Goal: Transaction & Acquisition: Purchase product/service

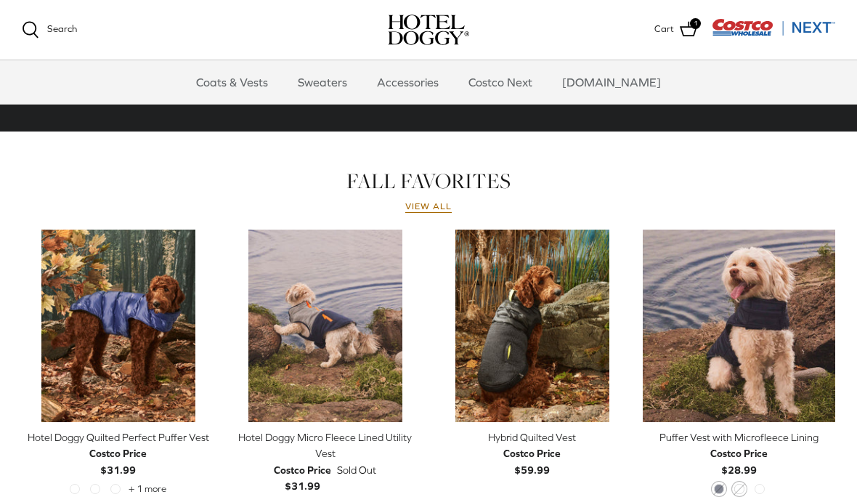
scroll to position [567, 0]
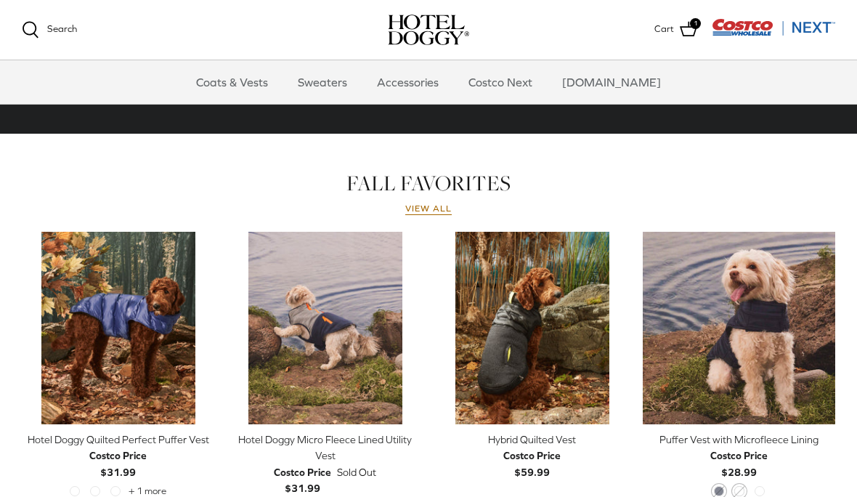
click at [733, 394] on link "Quick buy" at bounding box center [739, 402] width 178 height 30
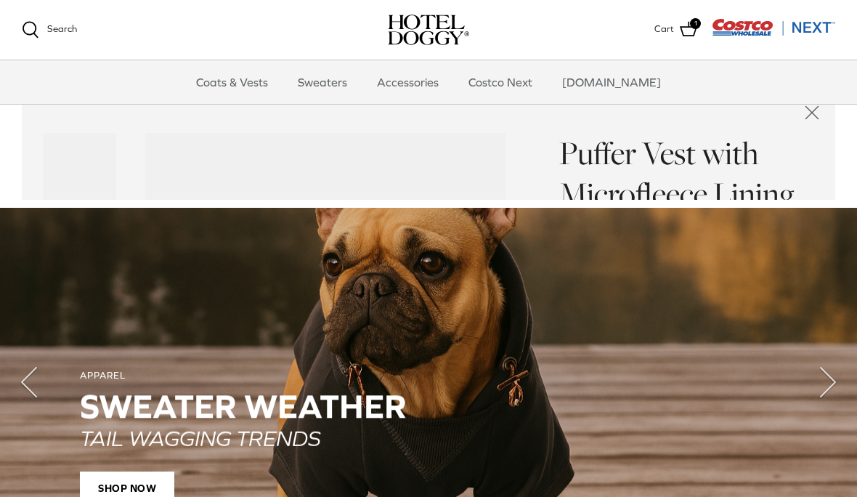
scroll to position [1010, 0]
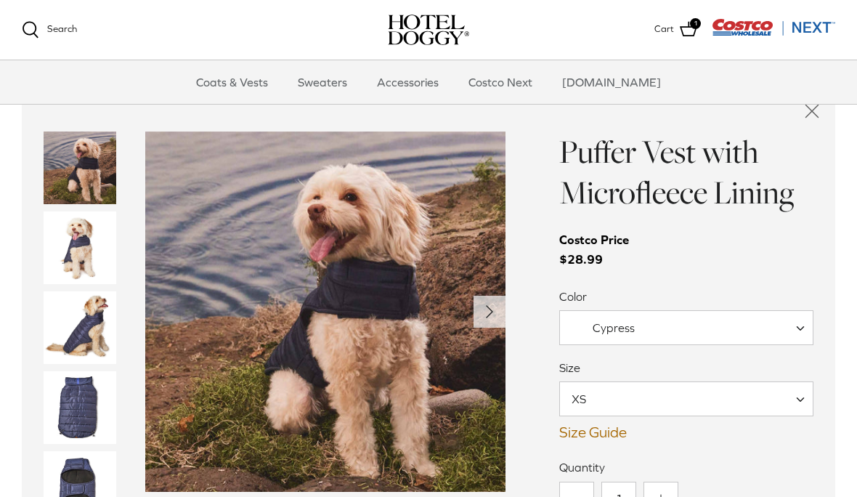
click at [68, 399] on img "Thumbnail Link" at bounding box center [80, 407] width 73 height 73
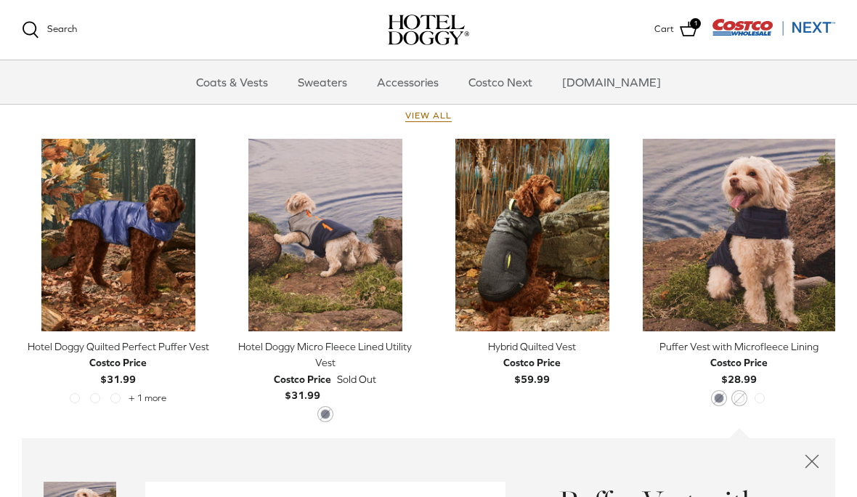
scroll to position [651, 0]
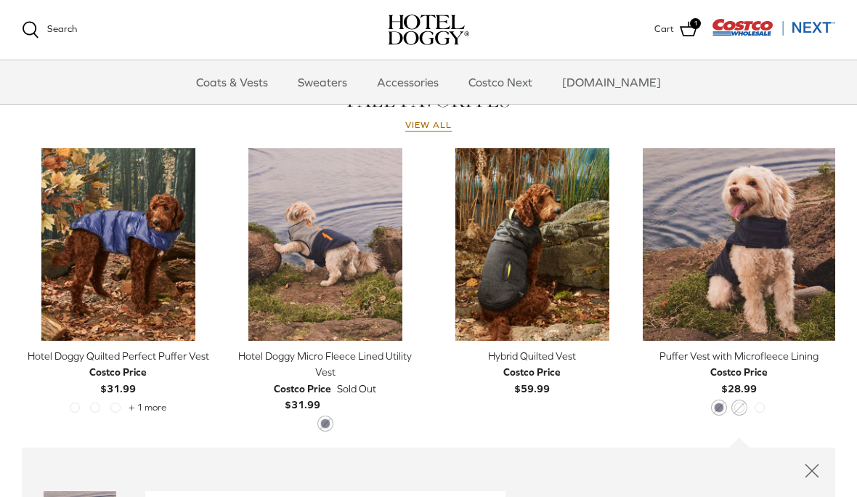
click at [560, 290] on img "Hybrid Quilted Vest" at bounding box center [532, 244] width 192 height 192
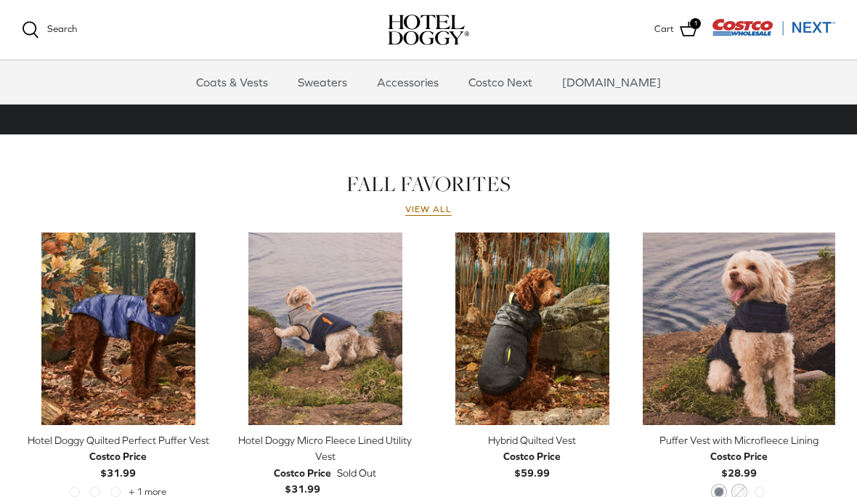
scroll to position [565, 0]
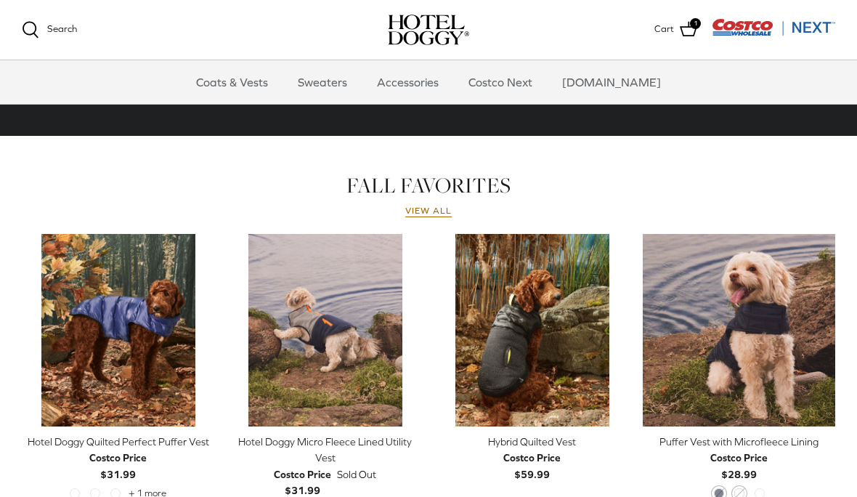
click at [245, 89] on link "Coats & Vests" at bounding box center [232, 82] width 98 height 44
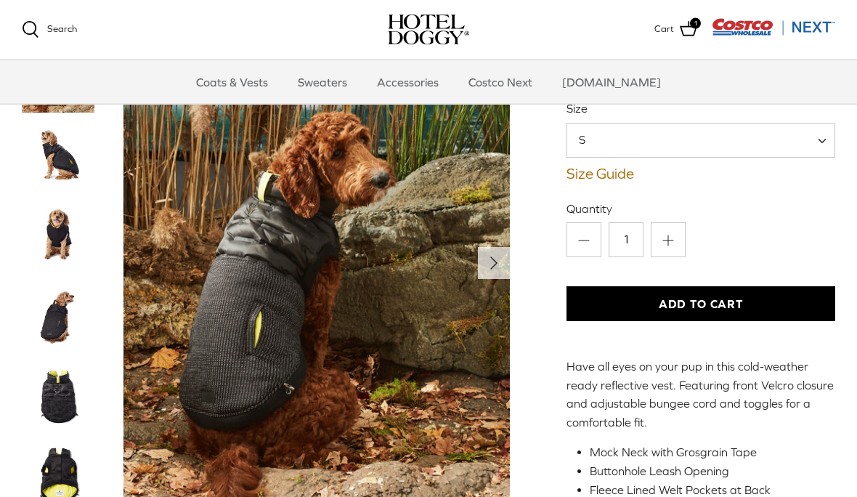
click at [57, 245] on img "Thumbnail Link" at bounding box center [58, 236] width 73 height 73
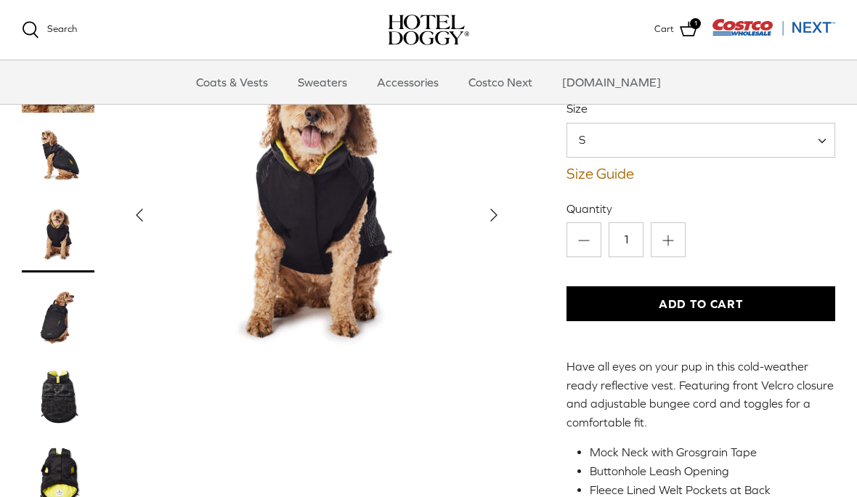
click at [54, 322] on img "Thumbnail Link" at bounding box center [58, 316] width 73 height 73
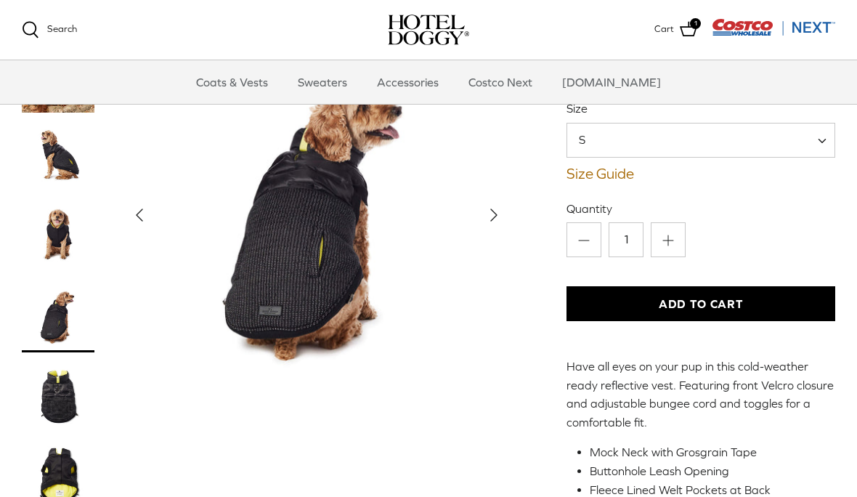
click at [54, 399] on img "Thumbnail Link" at bounding box center [58, 395] width 73 height 73
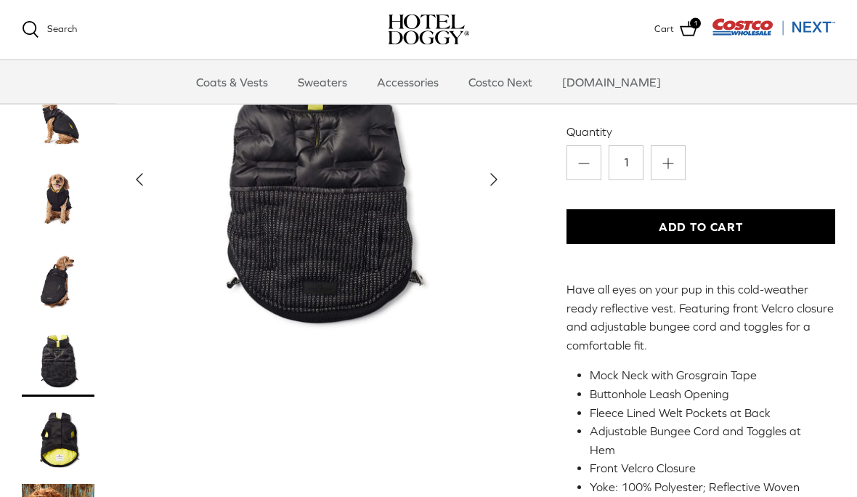
scroll to position [180, 0]
click at [50, 417] on img "Thumbnail Link" at bounding box center [58, 440] width 73 height 73
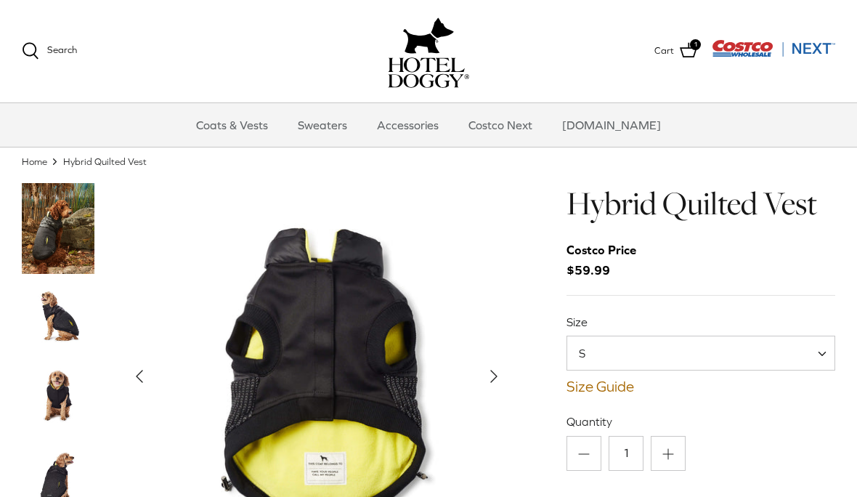
scroll to position [0, 0]
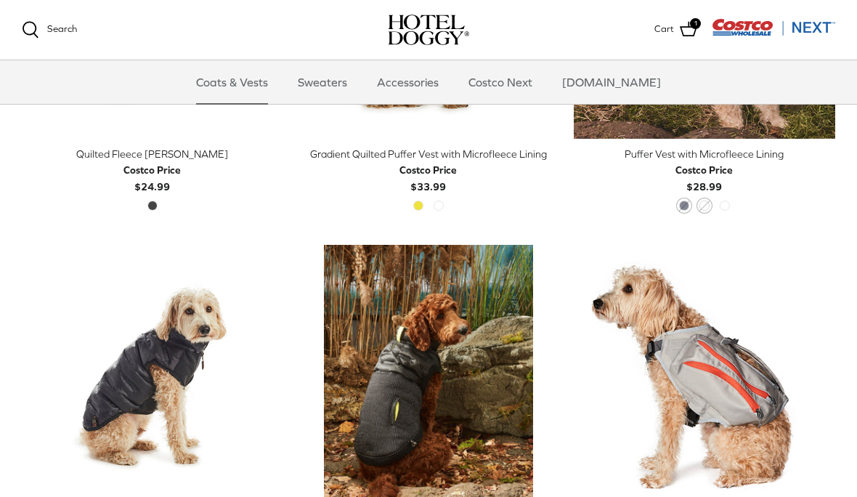
scroll to position [2040, 0]
click at [502, 389] on img "Hybrid Quilted Vest" at bounding box center [428, 375] width 261 height 261
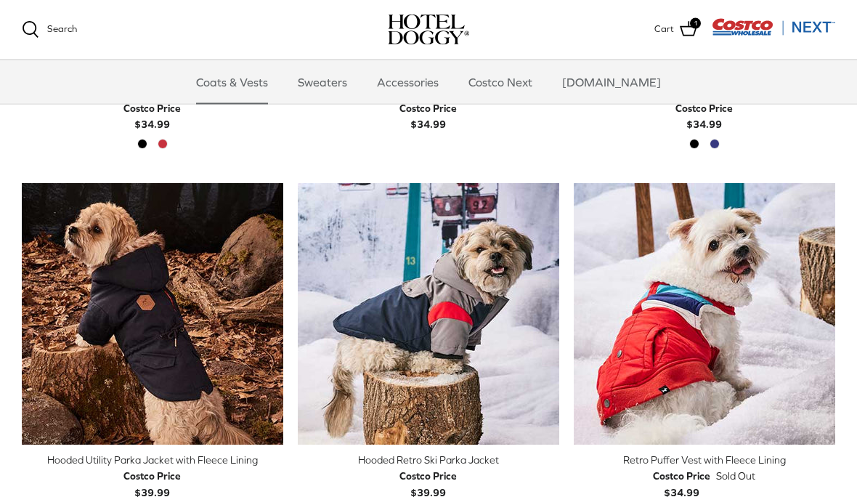
scroll to position [632, 0]
click at [102, 383] on img "Hooded Utility Parka Jacket with Fleece Lining" at bounding box center [152, 313] width 261 height 261
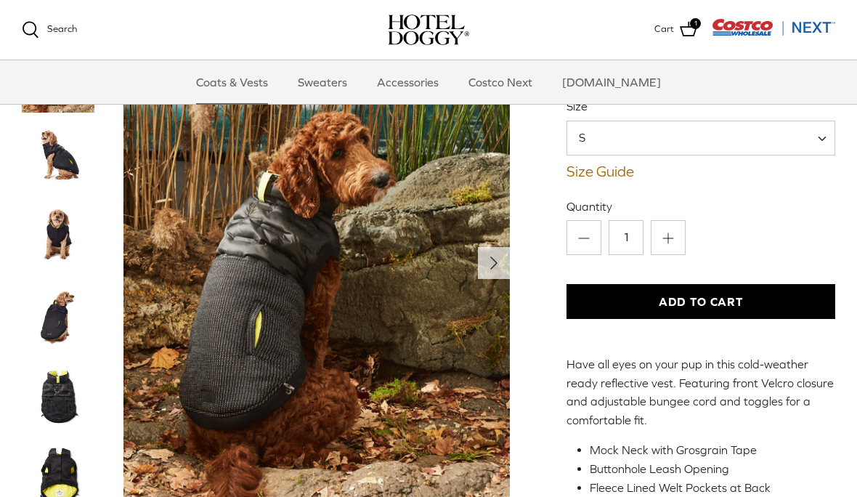
scroll to position [104, 0]
click at [53, 247] on img "Thumbnail Link" at bounding box center [58, 236] width 73 height 73
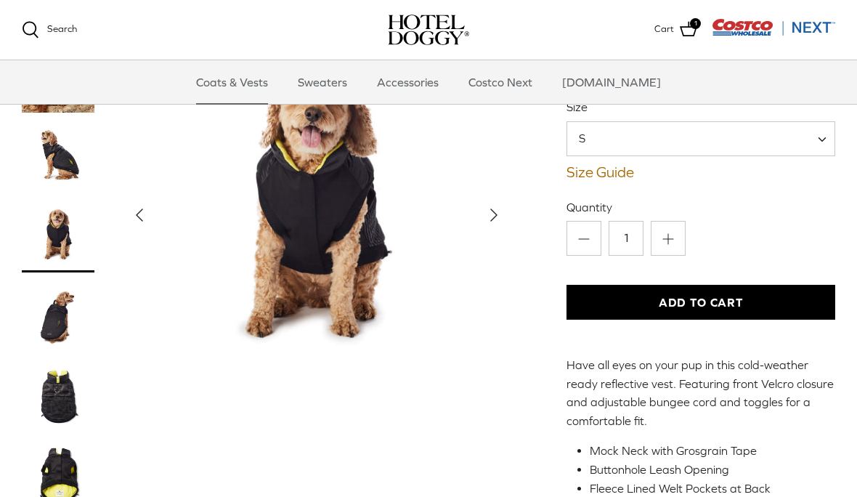
click at [60, 348] on img "Thumbnail Link" at bounding box center [58, 316] width 73 height 73
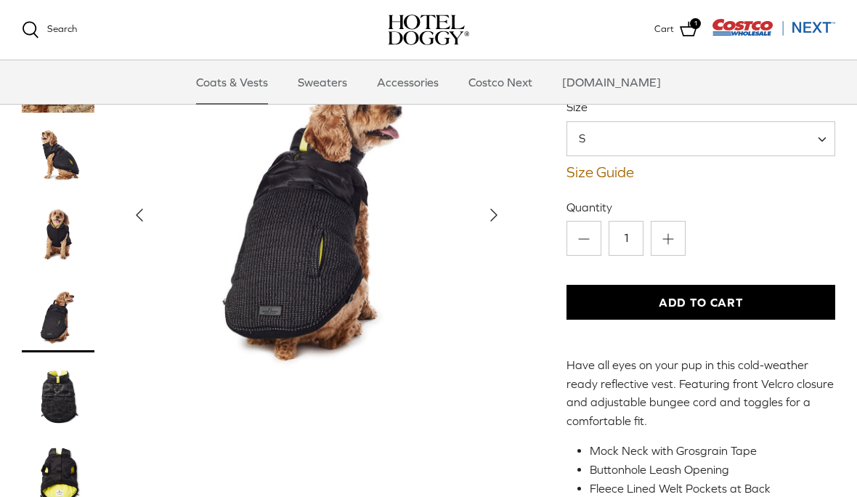
click at [54, 407] on img "Thumbnail Link" at bounding box center [58, 395] width 73 height 73
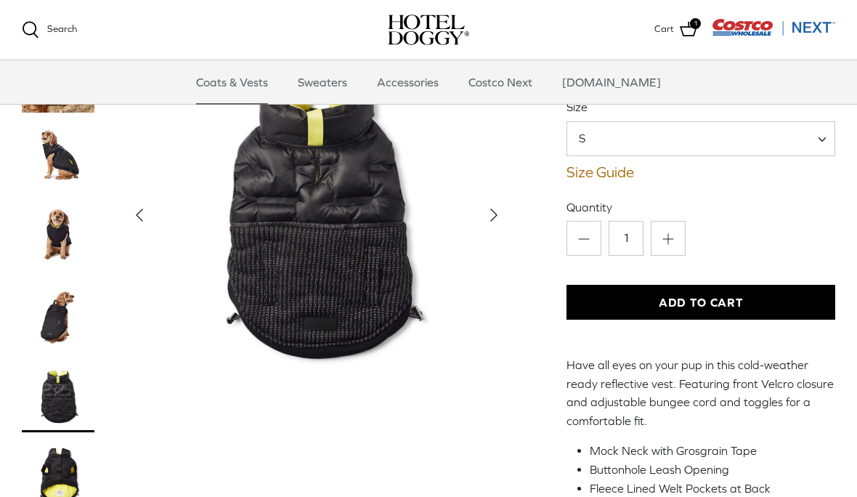
click at [57, 485] on img "Thumbnail Link" at bounding box center [58, 475] width 73 height 73
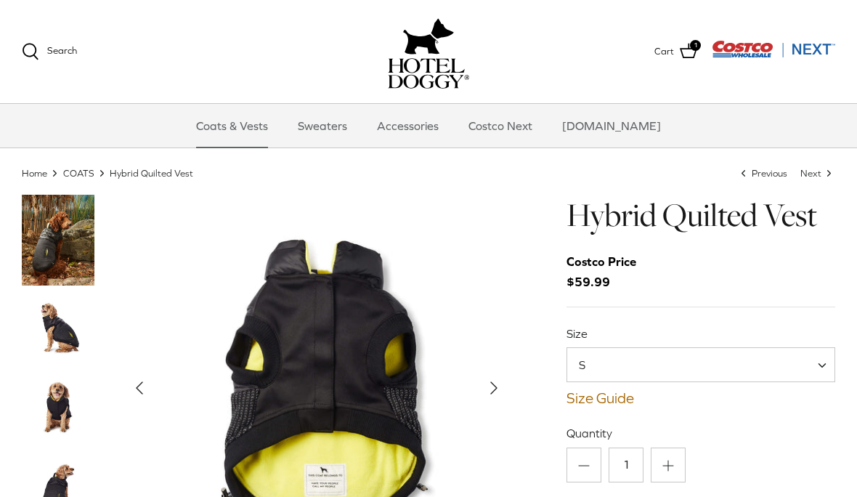
scroll to position [44, 0]
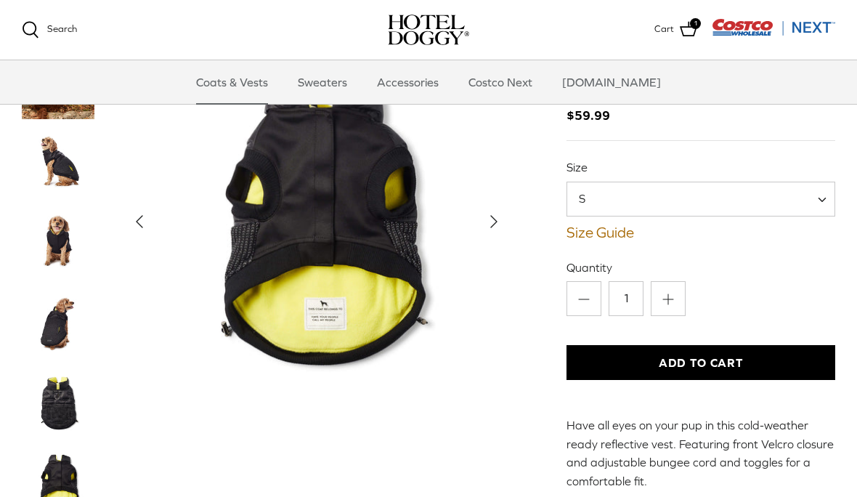
click at [815, 203] on span "S" at bounding box center [700, 199] width 269 height 35
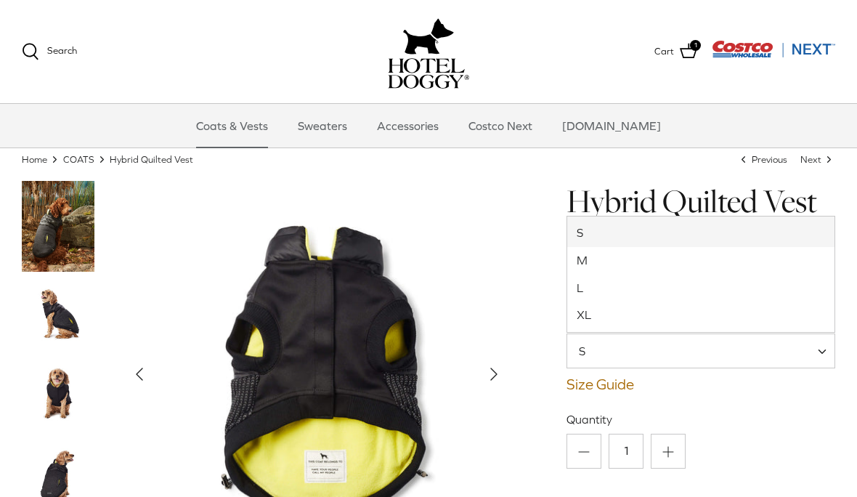
scroll to position [49, 0]
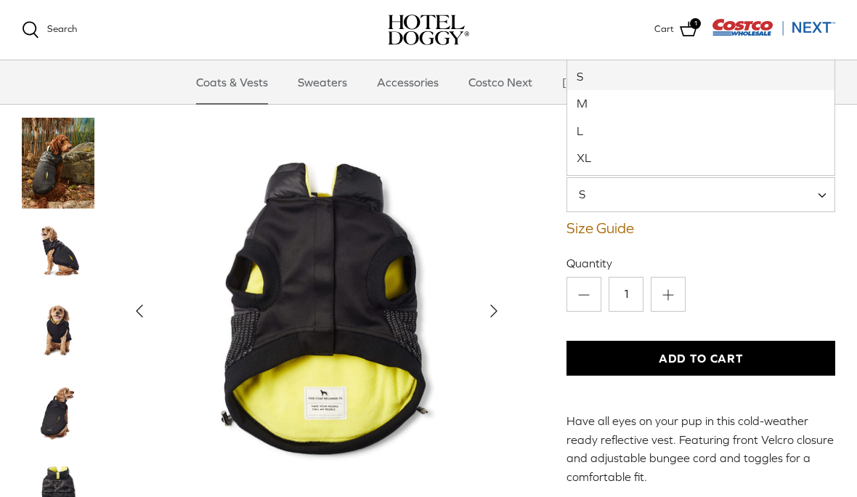
click at [627, 230] on link "Size Guide" at bounding box center [700, 227] width 269 height 17
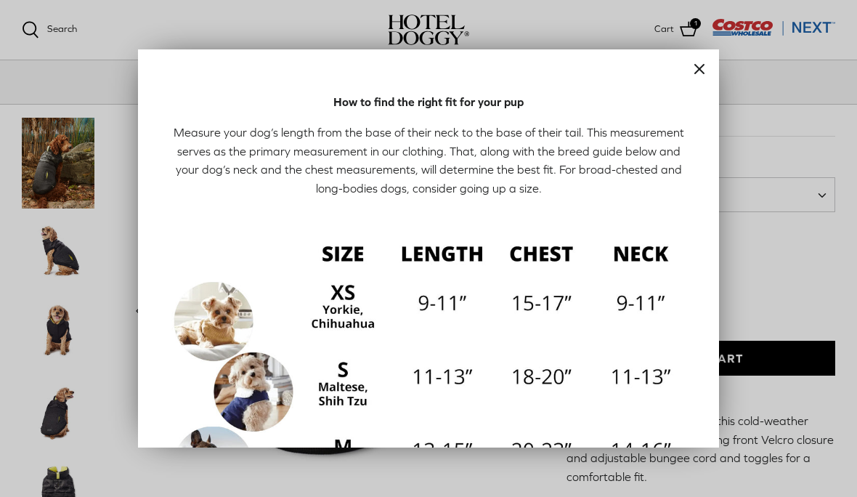
scroll to position [0, 0]
click at [697, 76] on icon "Close" at bounding box center [698, 68] width 17 height 17
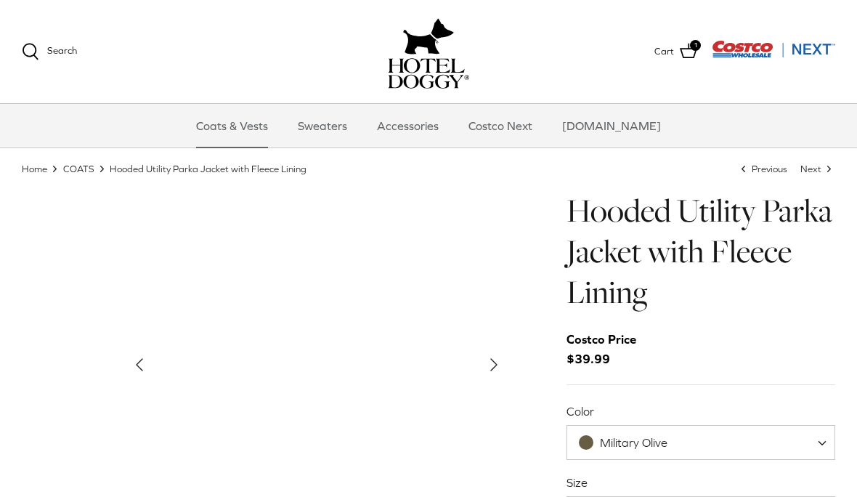
scroll to position [29, 0]
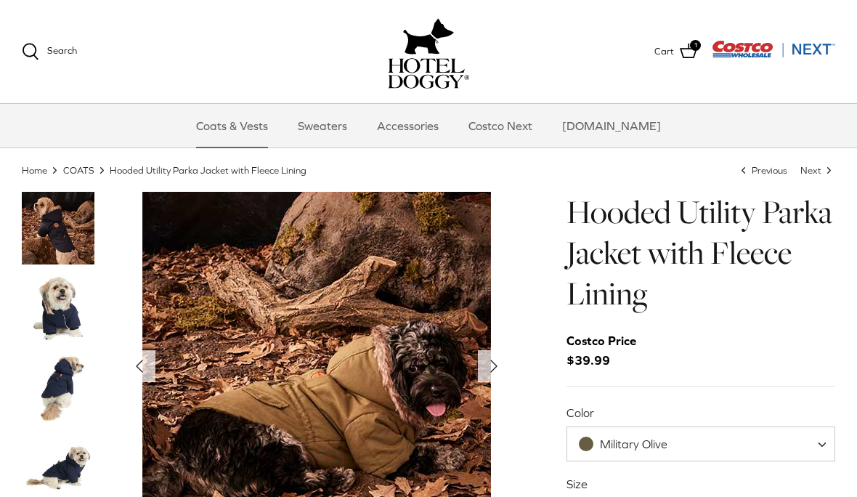
click at [817, 439] on span "Military Olive" at bounding box center [700, 443] width 269 height 35
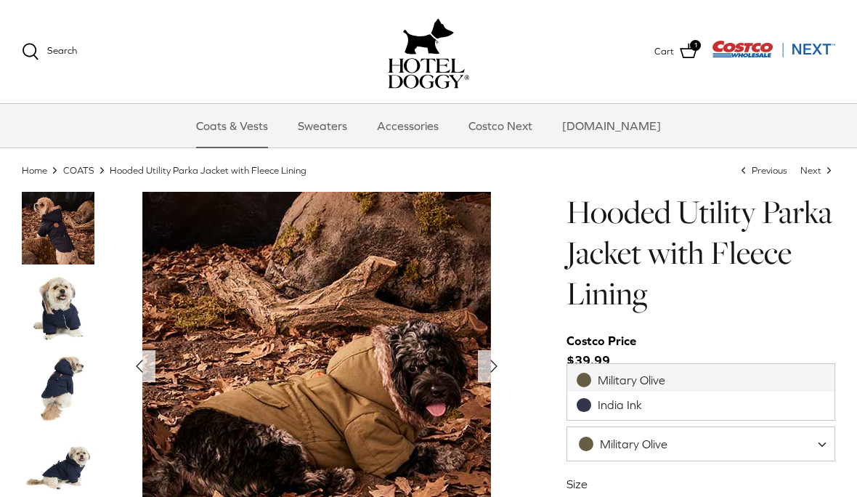
select select "India Ink"
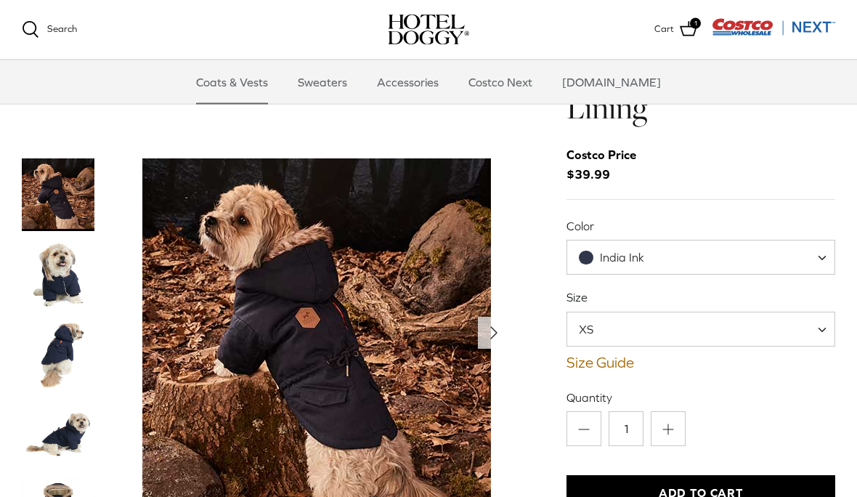
scroll to position [68, 0]
click at [743, 329] on span "XS" at bounding box center [700, 328] width 269 height 35
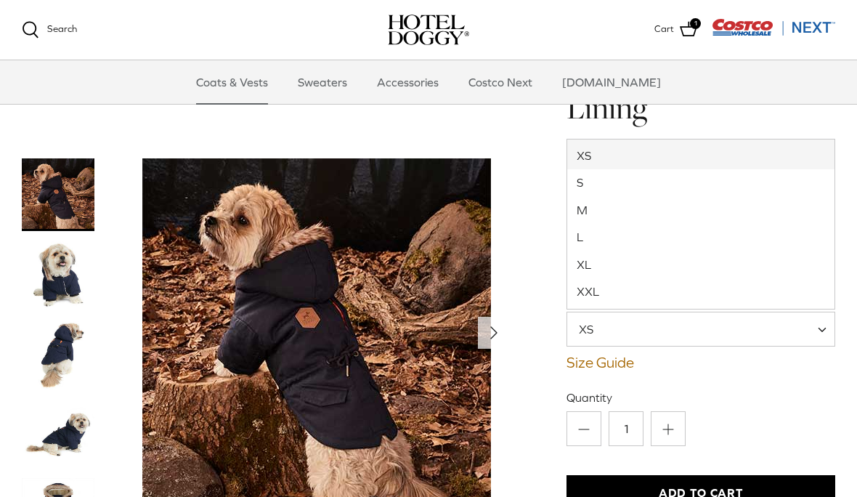
select select "XXL"
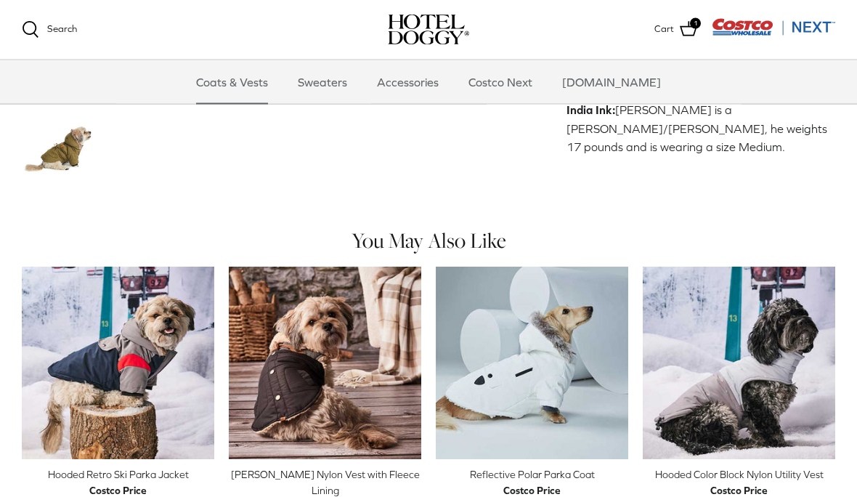
scroll to position [991, 0]
click at [571, 335] on img "Reflective Polar Parka Coat" at bounding box center [532, 362] width 192 height 192
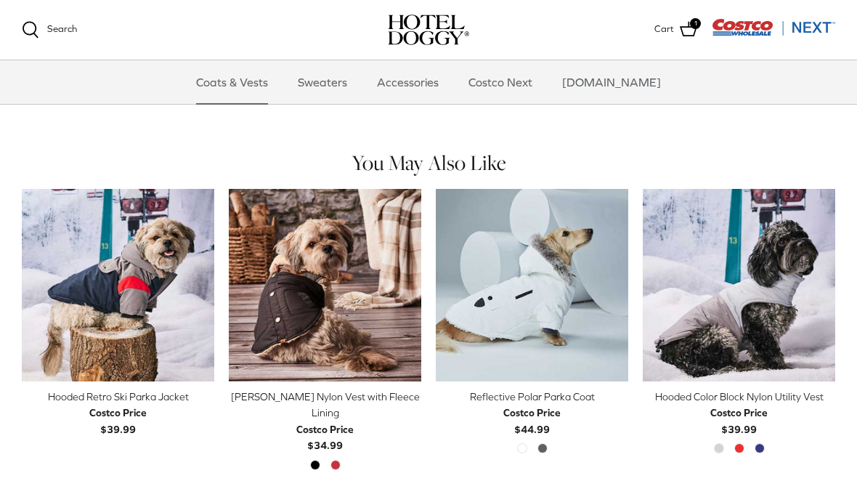
scroll to position [1068, 0]
click at [733, 268] on img "Hooded Color Block Nylon Utility Vest" at bounding box center [739, 285] width 192 height 192
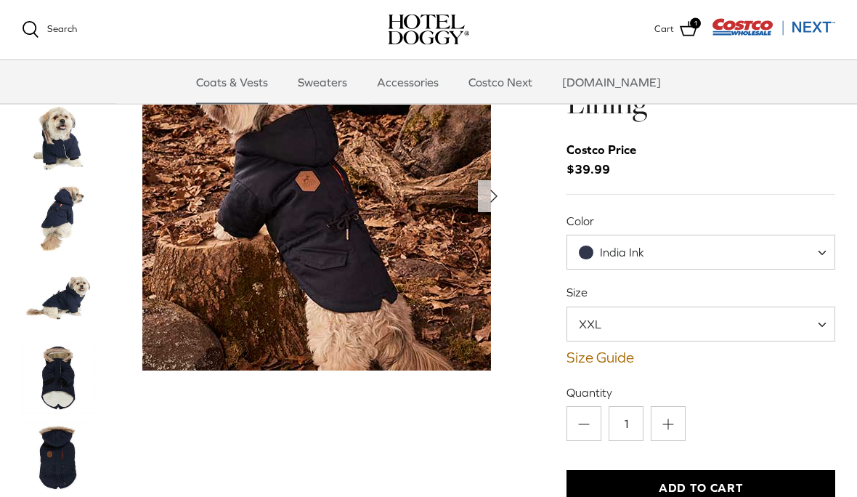
scroll to position [0, 0]
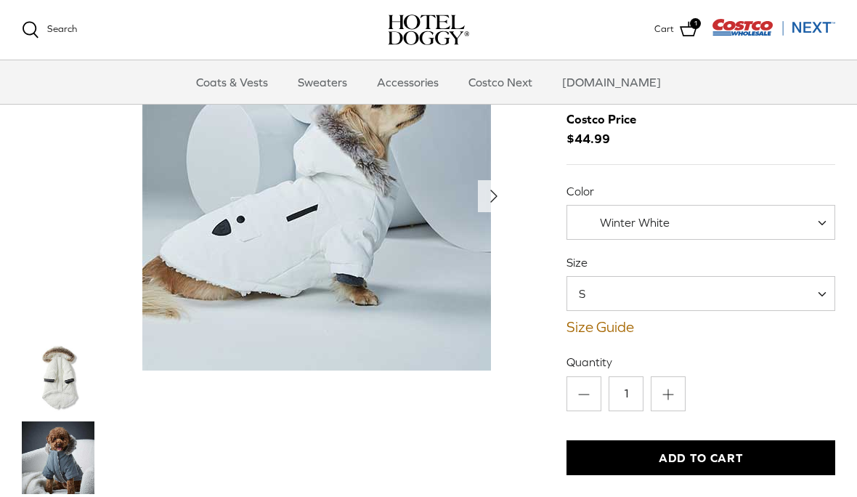
scroll to position [61, 0]
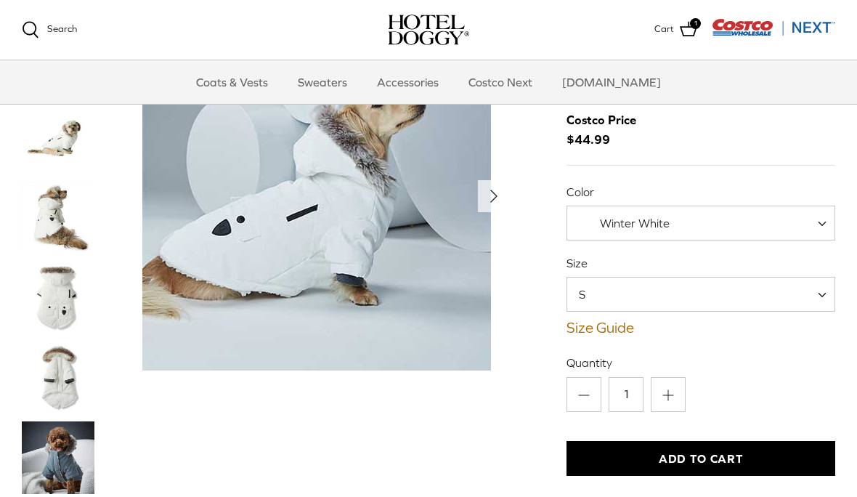
click at [821, 225] on span at bounding box center [827, 222] width 15 height 35
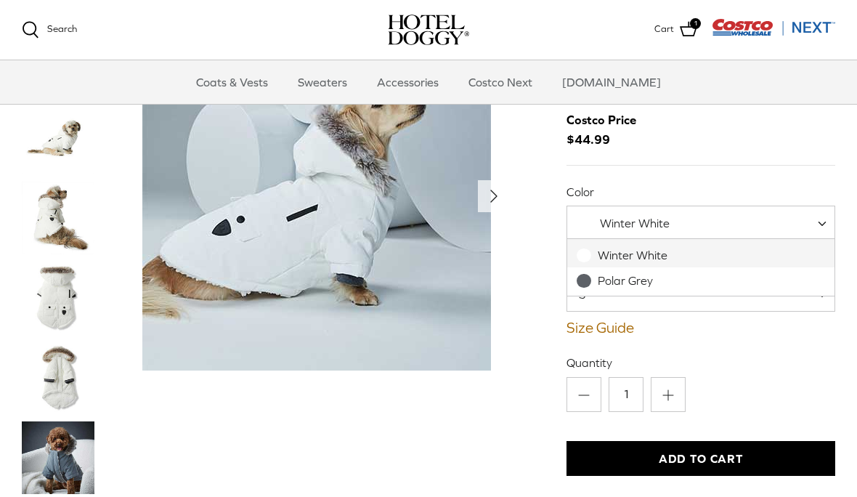
select select "Polar Grey"
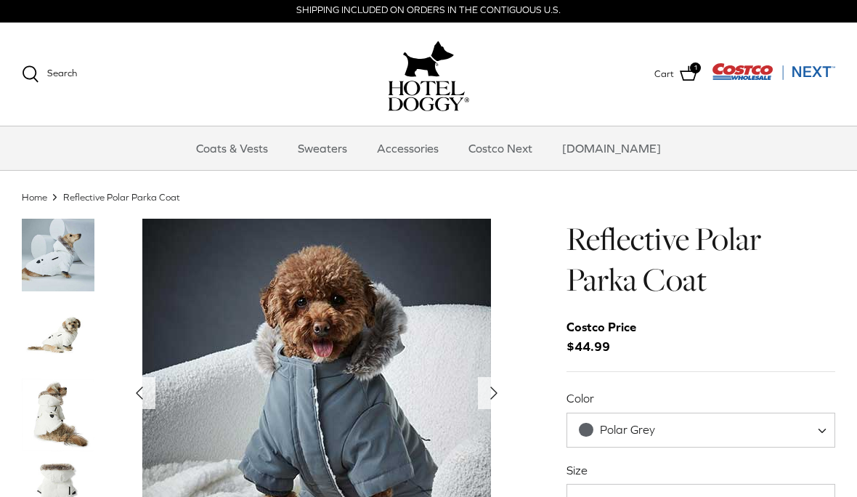
scroll to position [1, 0]
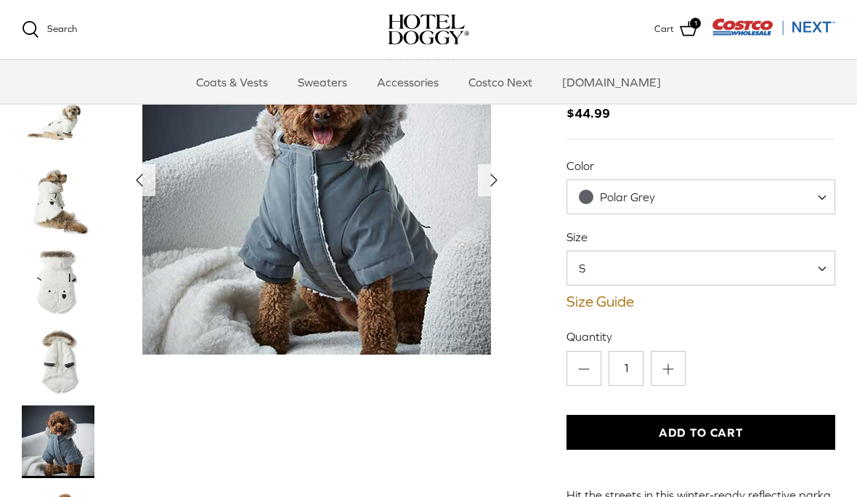
click at [59, 268] on img "Thumbnail Link" at bounding box center [58, 282] width 73 height 73
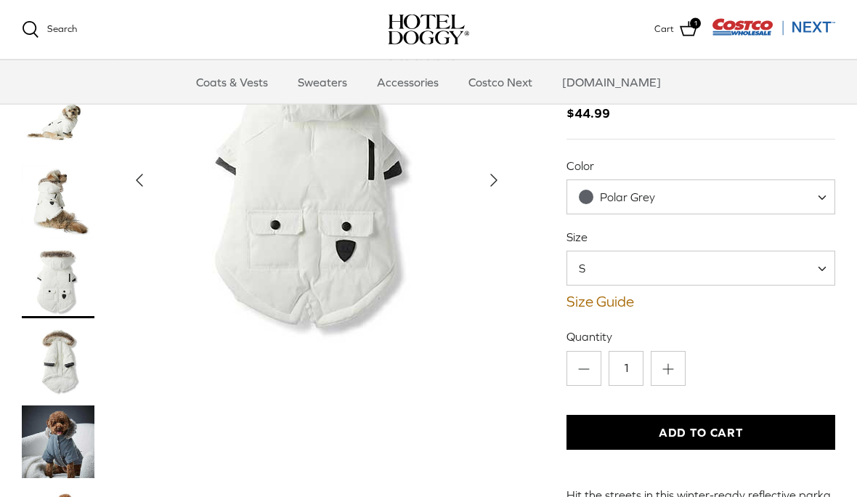
scroll to position [87, 0]
click at [66, 357] on img "Thumbnail Link" at bounding box center [58, 361] width 73 height 73
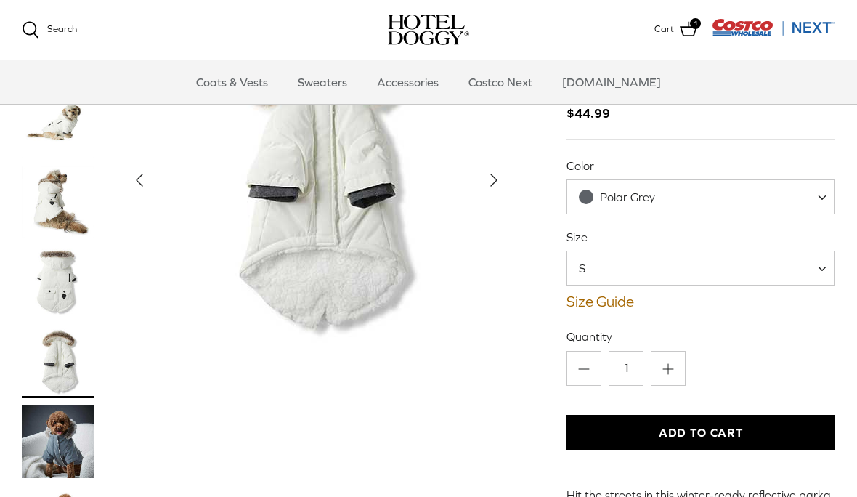
click at [57, 421] on img "Thumbnail Link" at bounding box center [58, 441] width 73 height 73
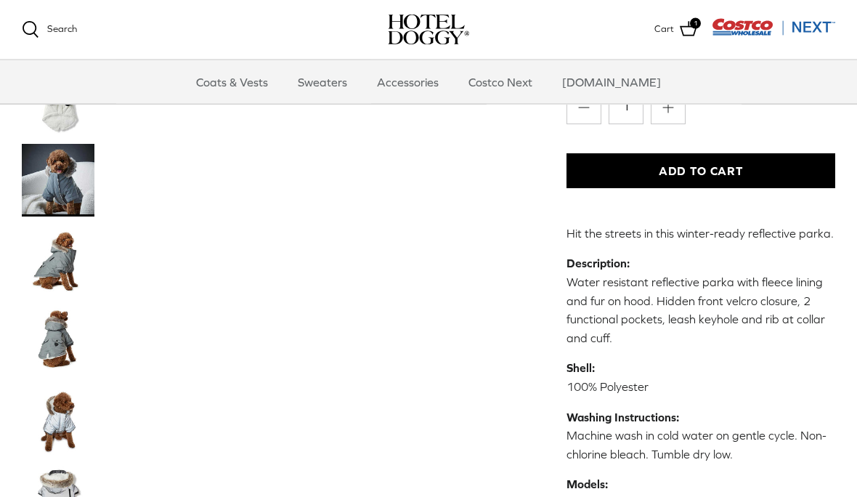
scroll to position [349, 0]
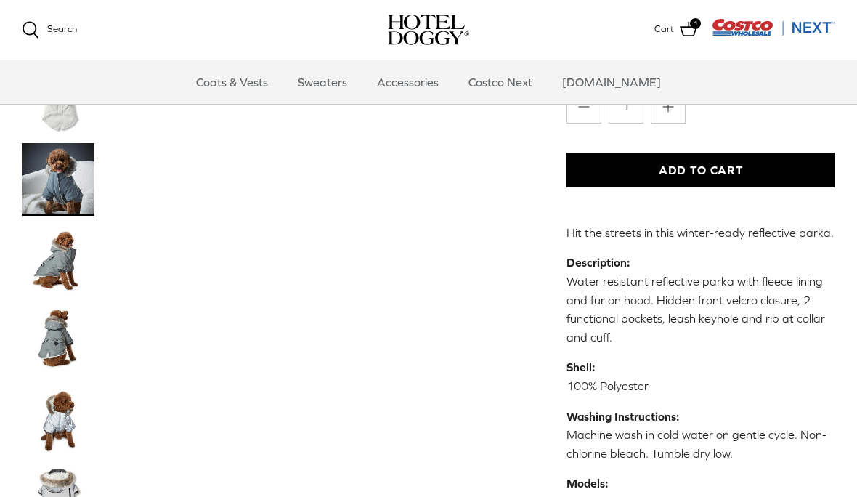
click at [57, 473] on img "Thumbnail Link" at bounding box center [58, 498] width 73 height 73
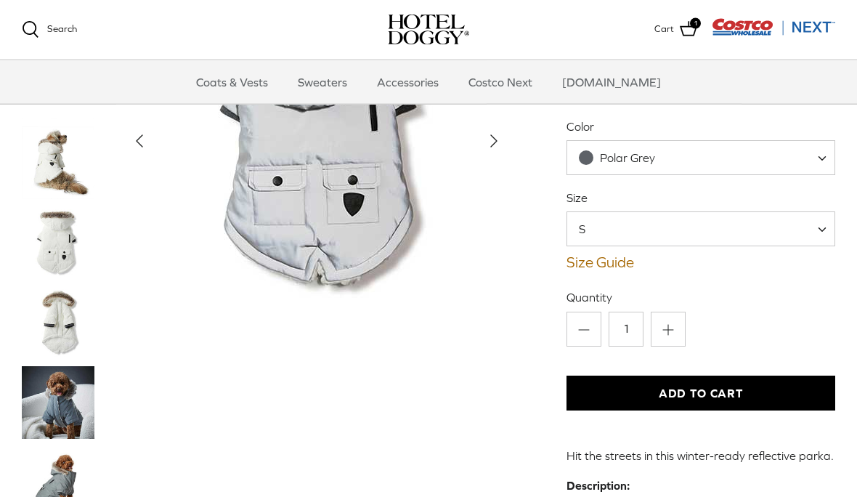
scroll to position [125, 0]
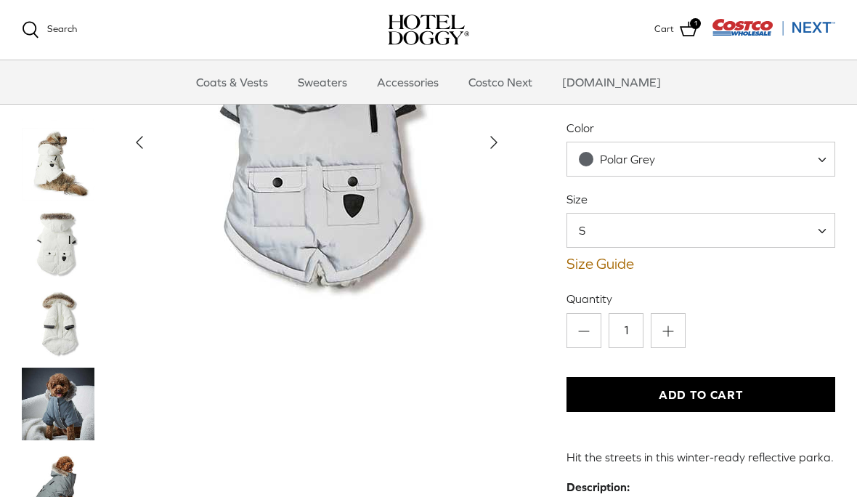
click at [719, 237] on span "S" at bounding box center [700, 230] width 269 height 35
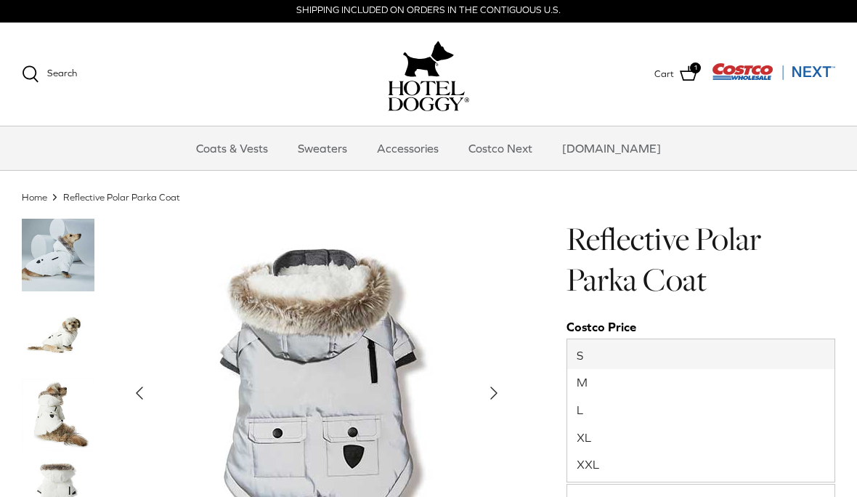
scroll to position [0, 0]
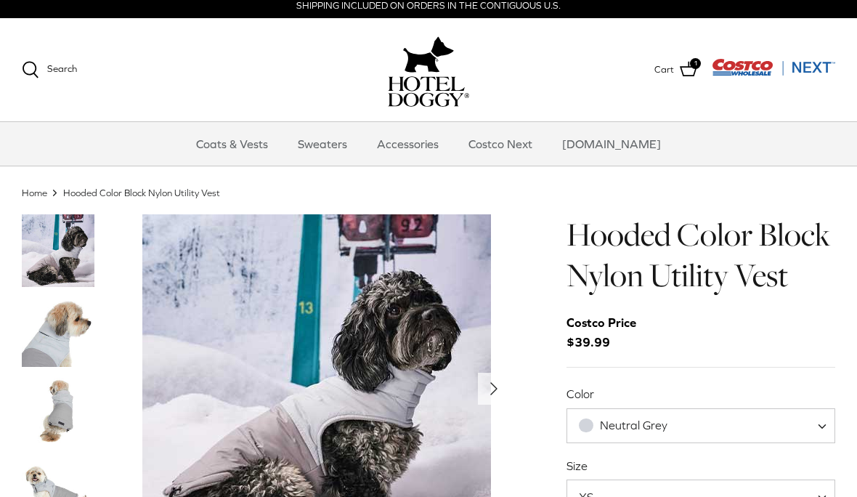
scroll to position [7, 0]
click at [52, 341] on img "Thumbnail Link" at bounding box center [58, 330] width 73 height 73
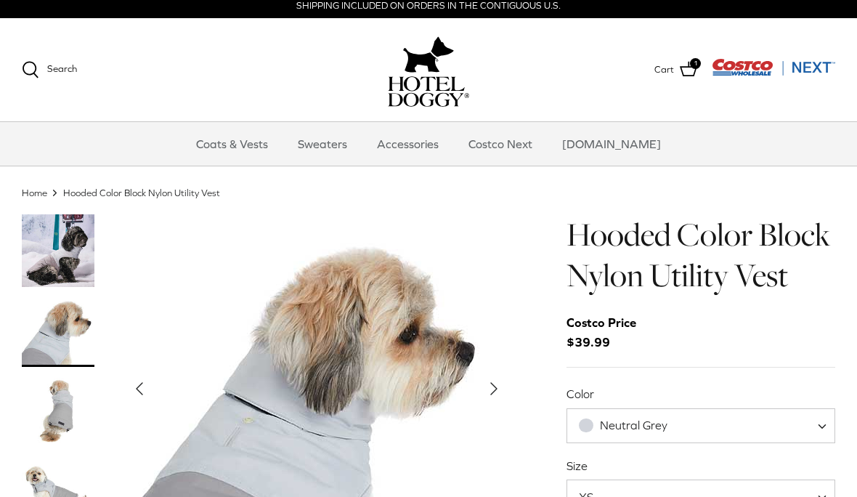
click at [68, 435] on img "Thumbnail Link" at bounding box center [58, 410] width 73 height 73
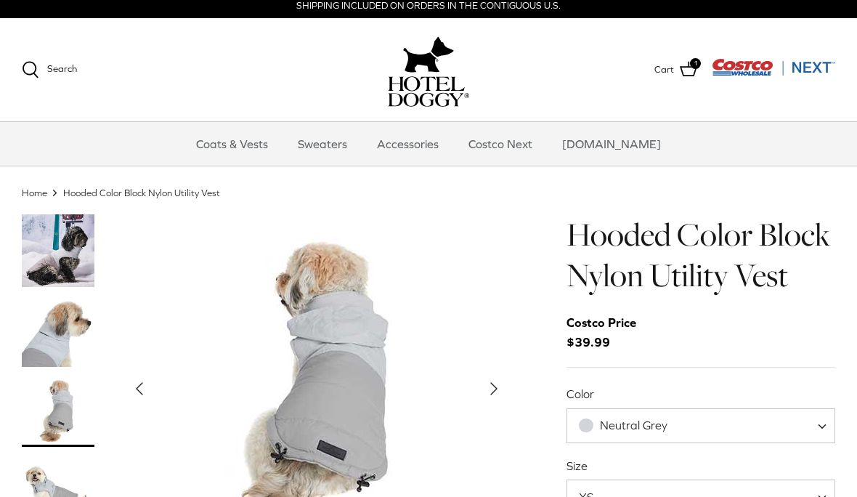
click at [46, 495] on img "Thumbnail Link" at bounding box center [58, 490] width 73 height 73
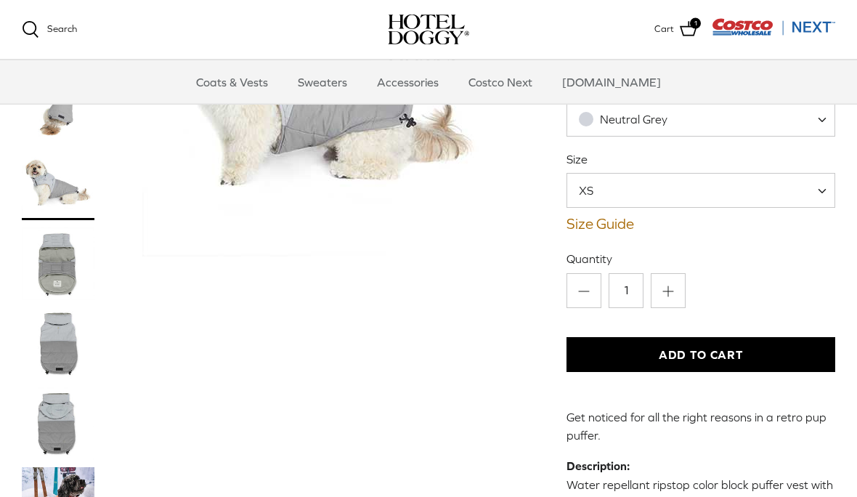
scroll to position [163, 0]
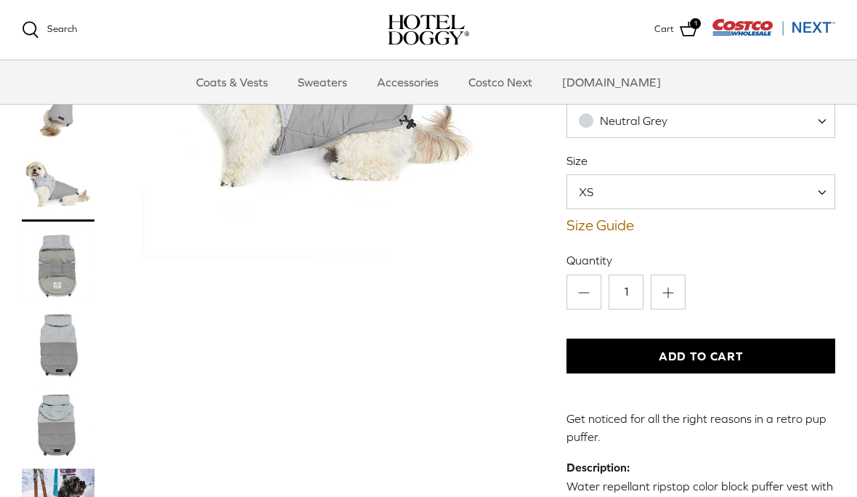
click at [59, 356] on img "Thumbnail Link" at bounding box center [58, 345] width 73 height 73
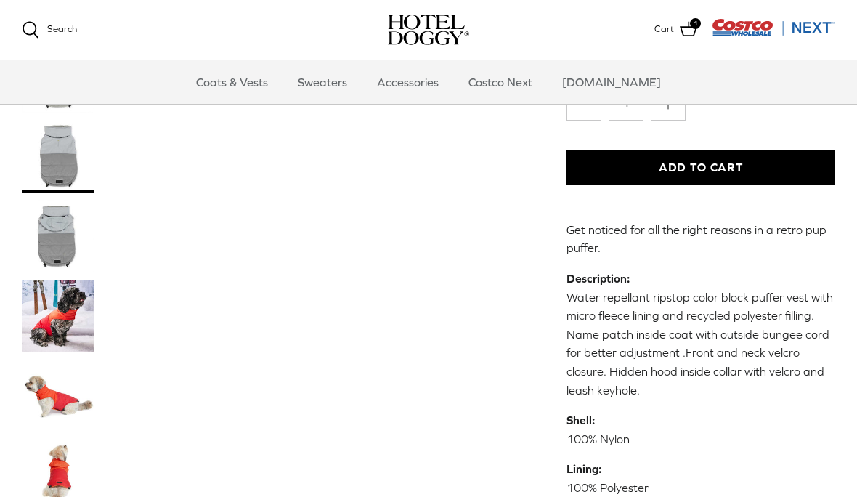
scroll to position [351, 0]
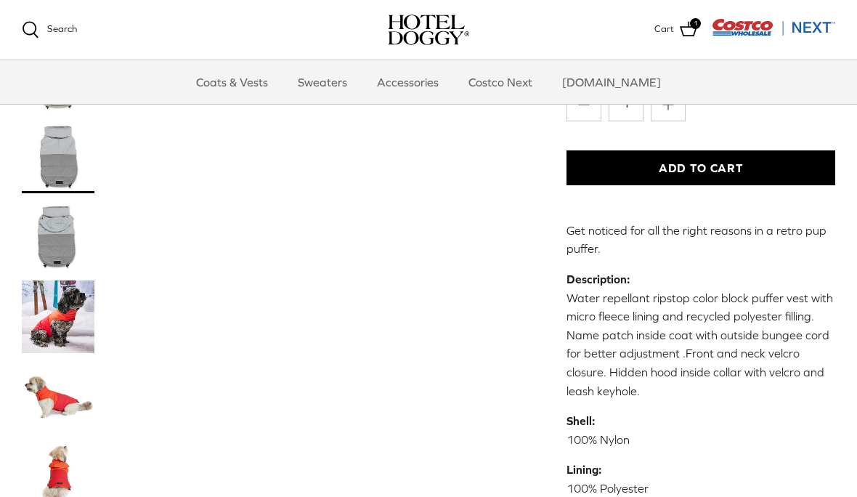
click at [50, 324] on img "Thumbnail Link" at bounding box center [58, 316] width 73 height 73
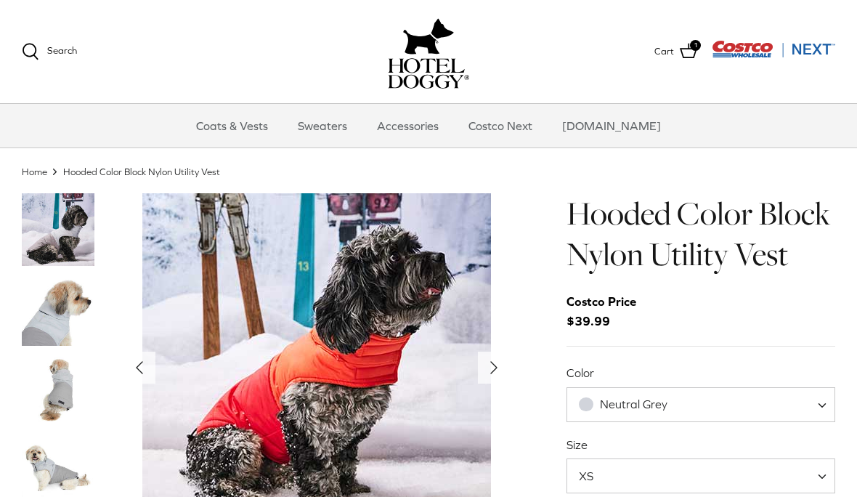
scroll to position [27, 0]
click at [504, 367] on icon "Right" at bounding box center [493, 367] width 23 height 23
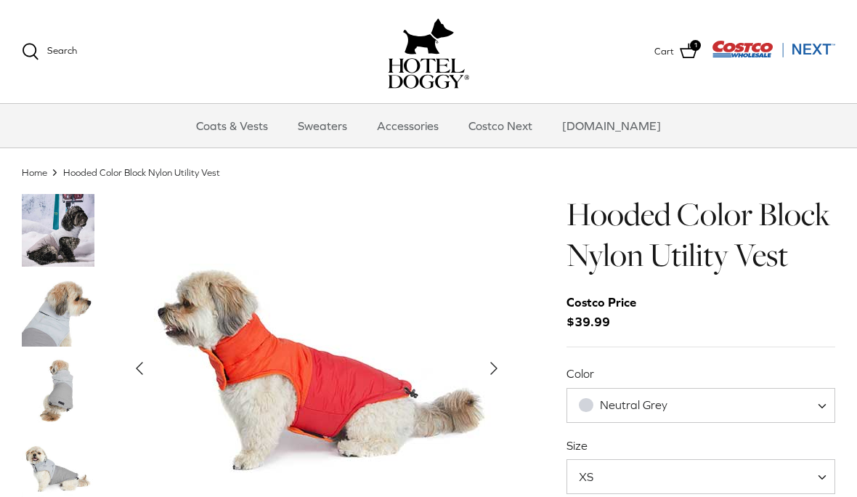
click at [497, 367] on icon "Right" at bounding box center [493, 367] width 23 height 23
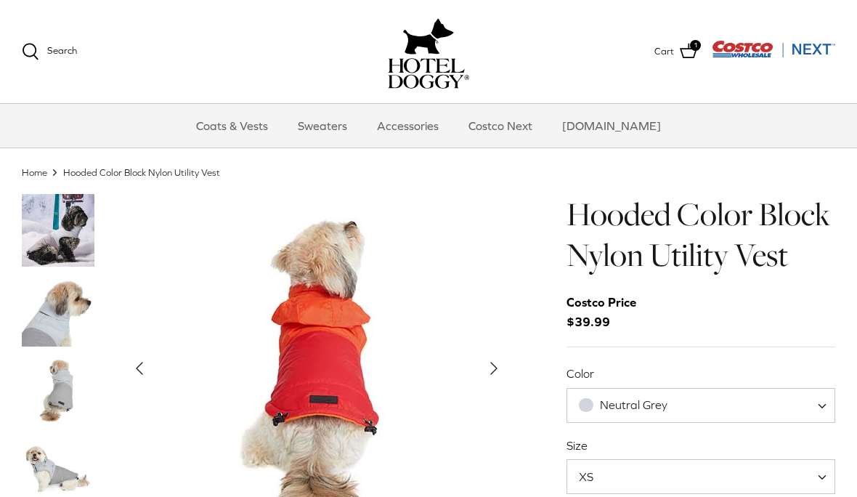
click at [494, 372] on icon "Right" at bounding box center [493, 367] width 23 height 23
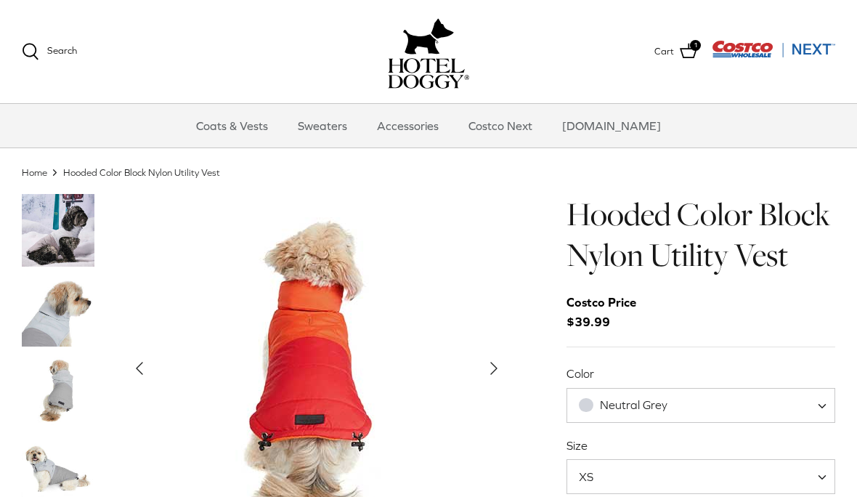
click at [492, 370] on polyline "Next" at bounding box center [494, 368] width 6 height 12
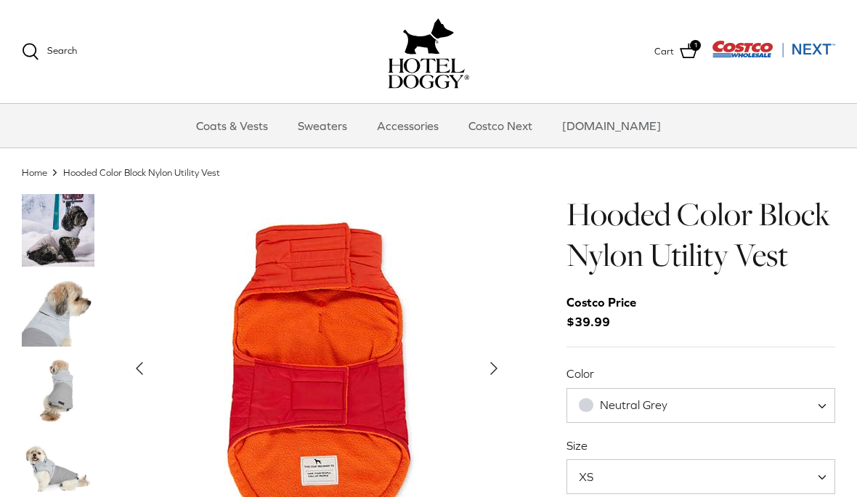
click at [495, 367] on polyline "Next" at bounding box center [494, 368] width 6 height 12
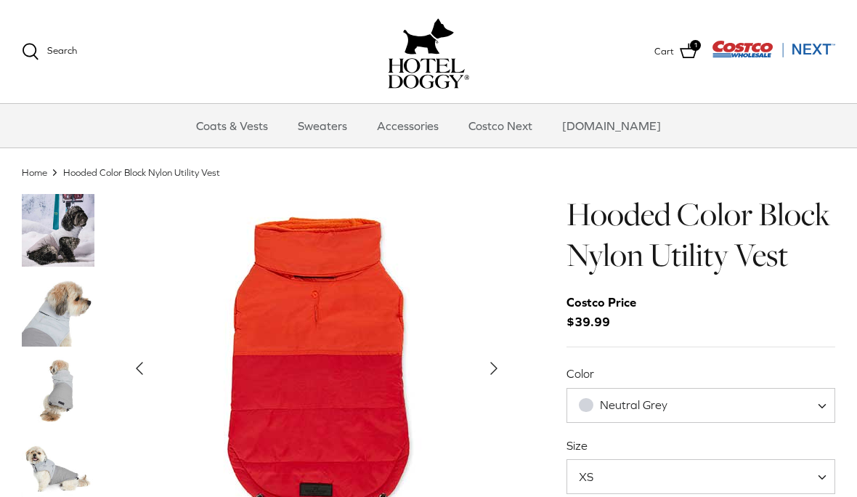
click at [498, 365] on icon "Right" at bounding box center [493, 367] width 23 height 23
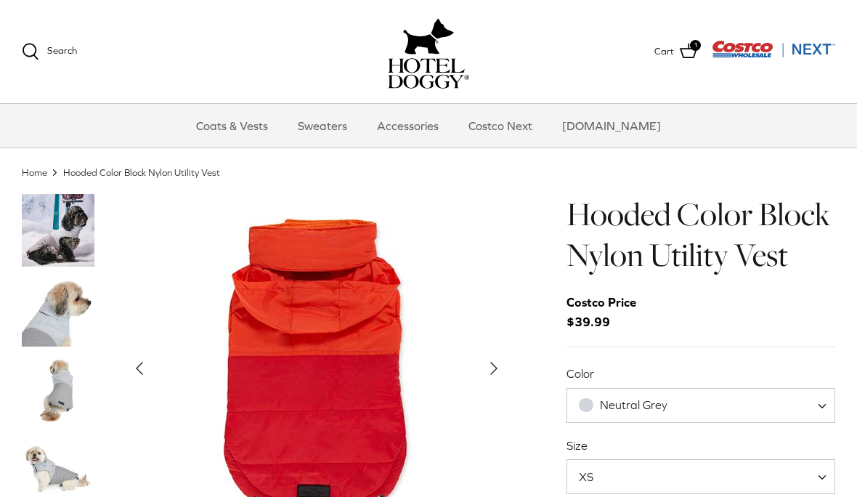
click at [497, 363] on icon "Right" at bounding box center [493, 367] width 23 height 23
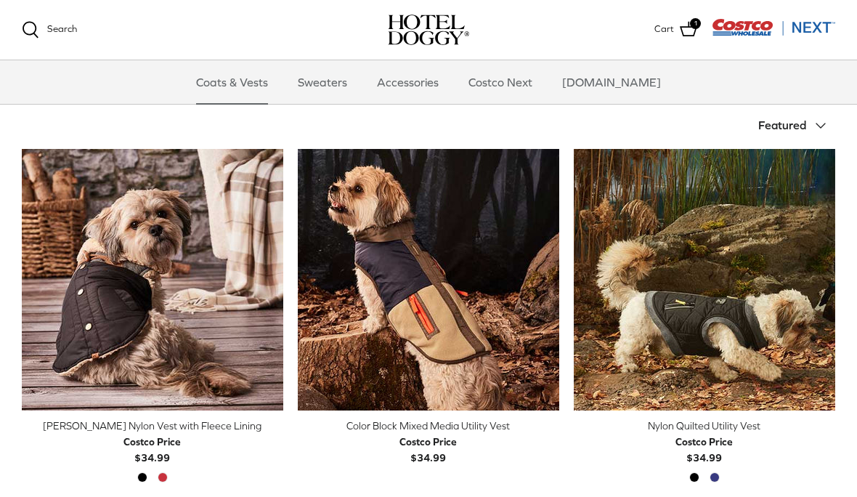
scroll to position [298, 0]
click at [112, 312] on img "Melton Nylon Vest with Fleece Lining" at bounding box center [152, 280] width 261 height 261
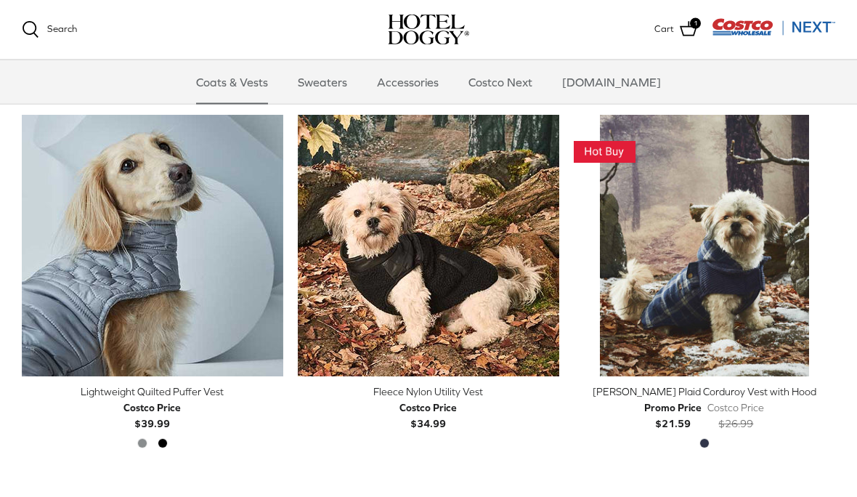
scroll to position [1436, 0]
click at [712, 310] on img "Melton Plaid Corduroy Vest with Hood" at bounding box center [704, 245] width 261 height 261
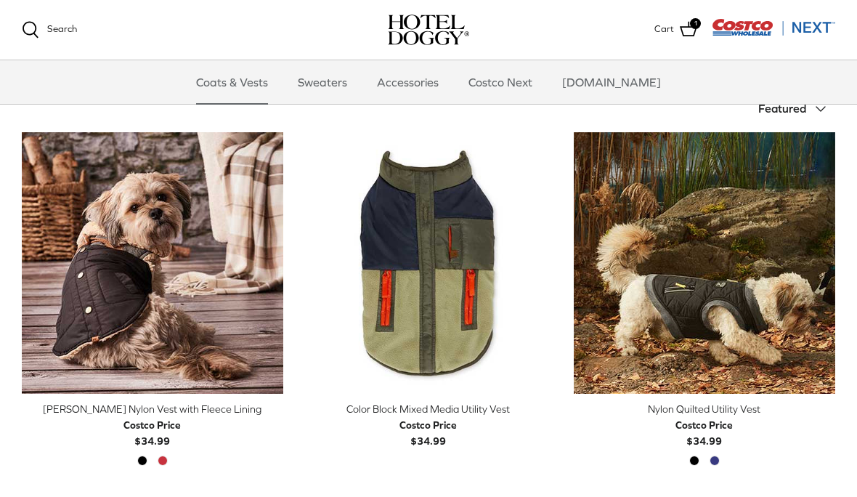
scroll to position [314, 0]
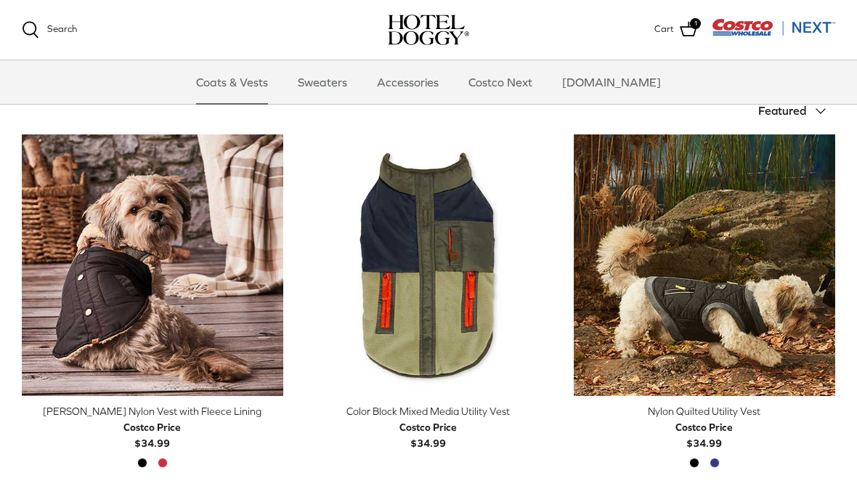
click at [493, 331] on img "Color Block Mixed Media Utility Vest" at bounding box center [428, 264] width 261 height 261
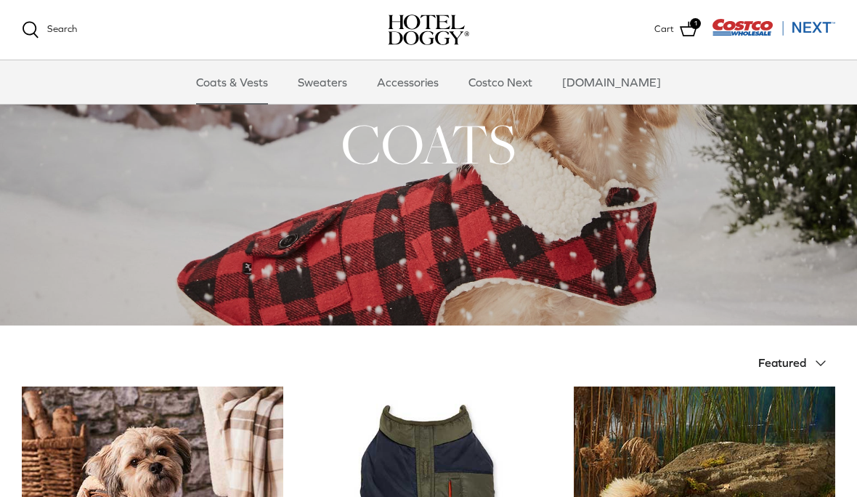
scroll to position [58, 0]
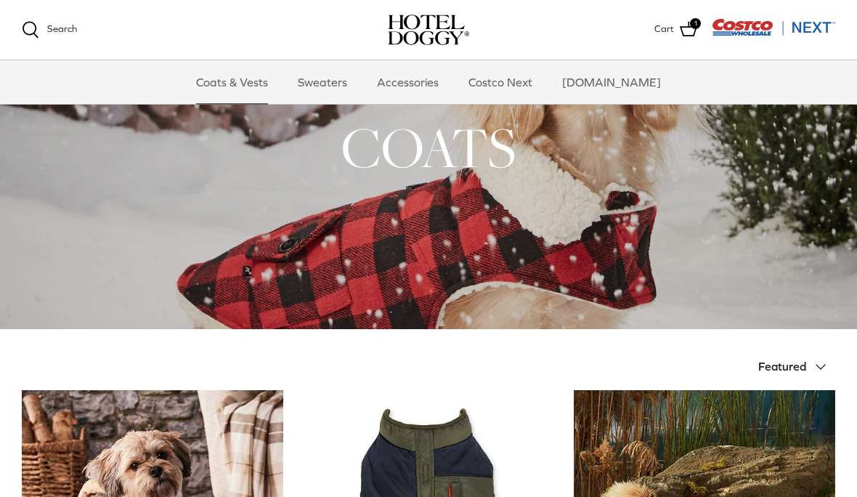
click at [560, 271] on div at bounding box center [428, 148] width 857 height 362
click at [562, 283] on div at bounding box center [428, 148] width 857 height 362
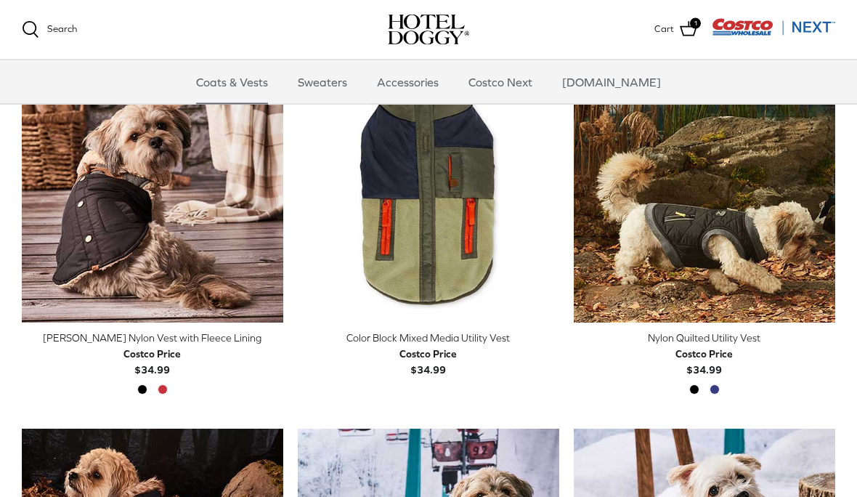
scroll to position [387, 0]
click at [110, 235] on img "Melton Nylon Vest with Fleece Lining" at bounding box center [152, 191] width 261 height 261
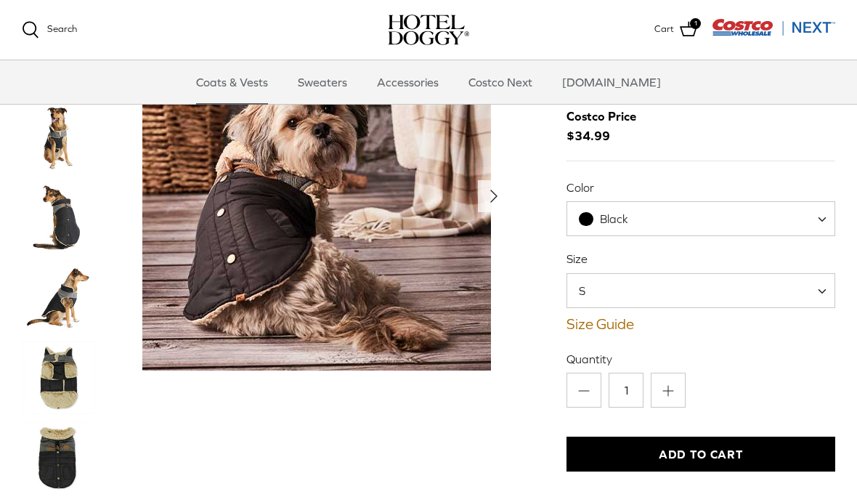
scroll to position [102, 0]
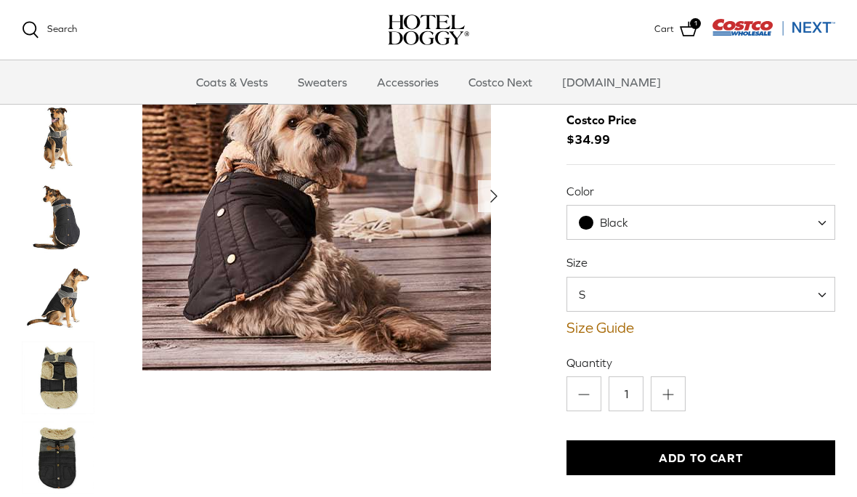
click at [65, 322] on img "Thumbnail Link" at bounding box center [58, 297] width 73 height 73
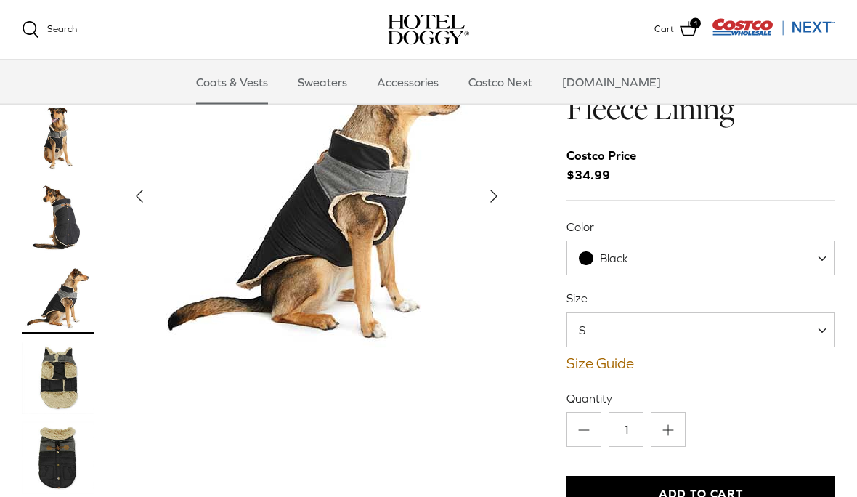
scroll to position [65, 0]
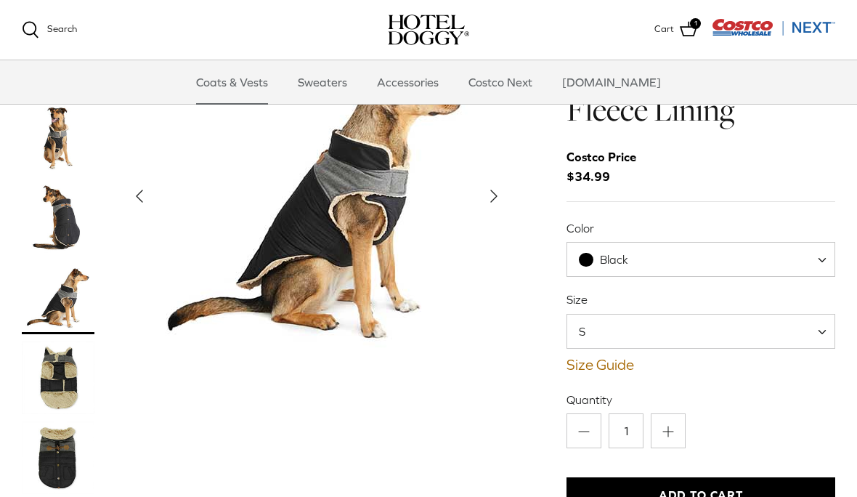
click at [62, 232] on img "Thumbnail Link" at bounding box center [58, 218] width 73 height 73
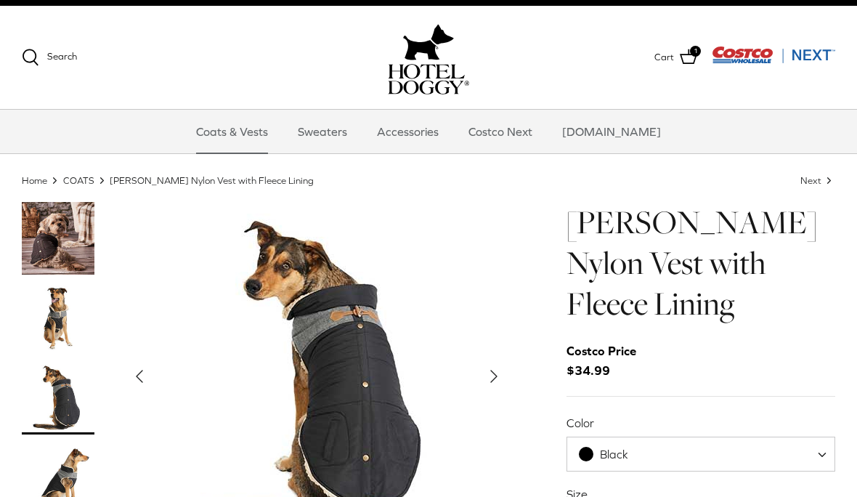
scroll to position [12, 0]
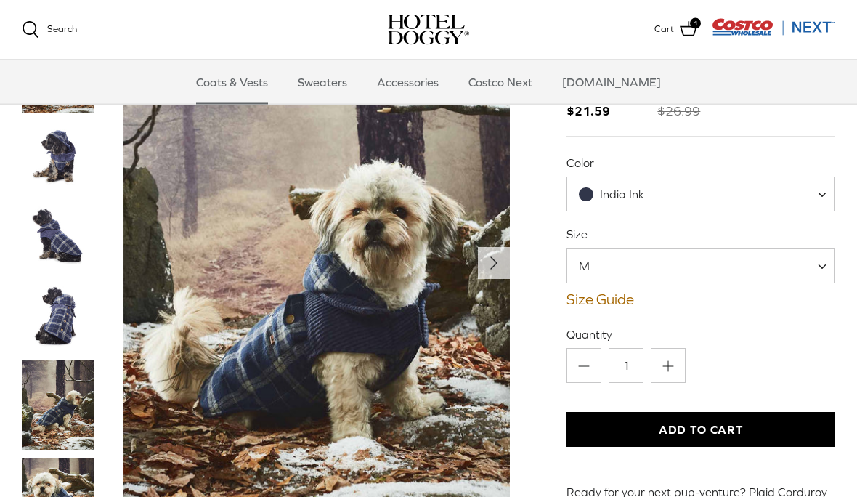
scroll to position [128, 0]
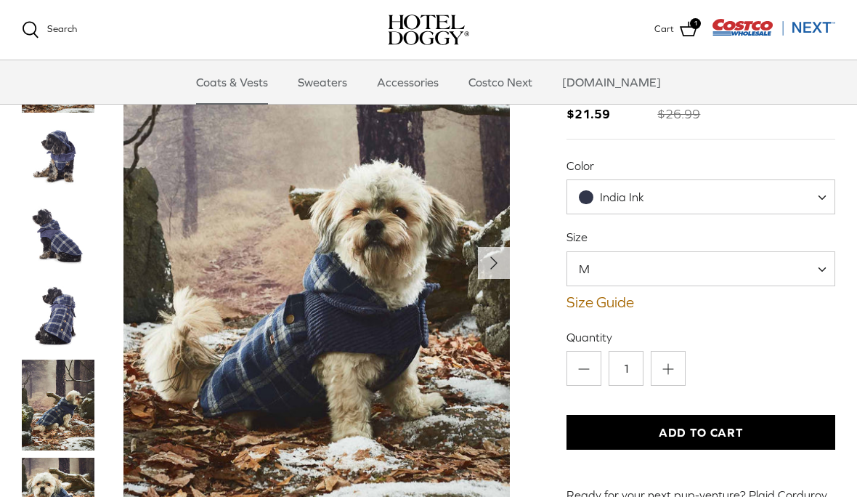
click at [55, 250] on img "Thumbnail Link" at bounding box center [58, 236] width 73 height 73
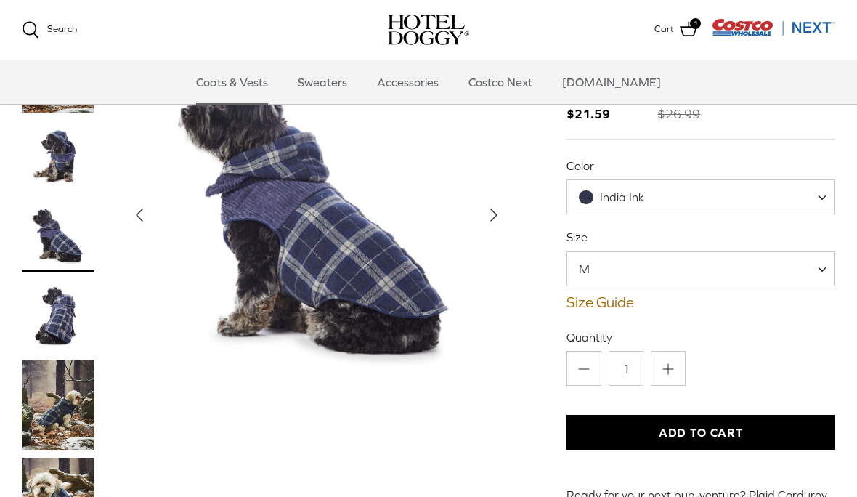
click at [61, 314] on img "Thumbnail Link" at bounding box center [58, 316] width 73 height 73
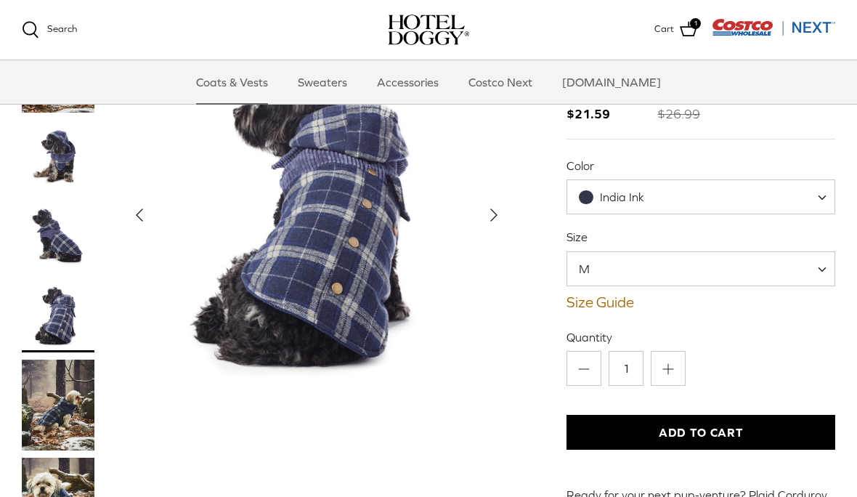
click at [54, 402] on img "Thumbnail Link" at bounding box center [58, 404] width 73 height 91
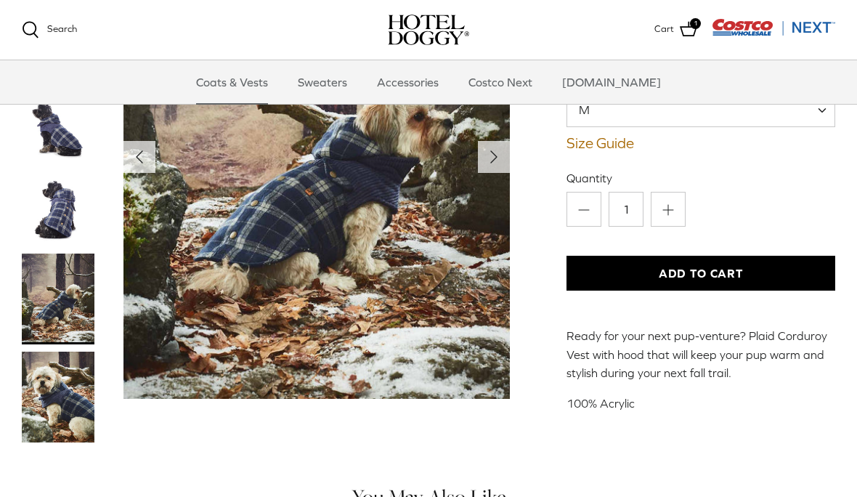
scroll to position [290, 0]
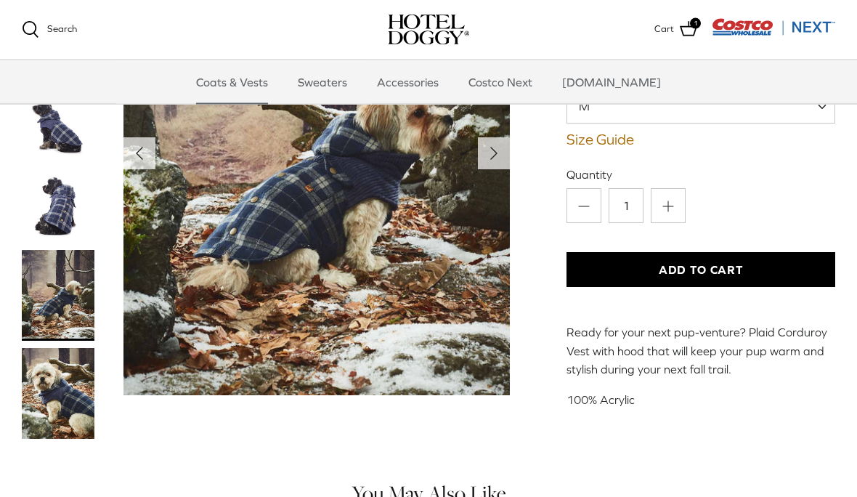
click at [52, 394] on img "Thumbnail Link" at bounding box center [58, 393] width 73 height 91
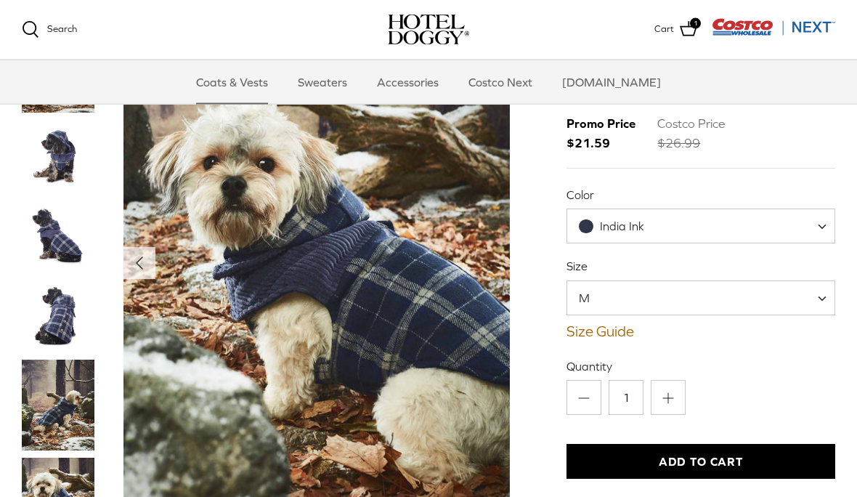
scroll to position [96, 0]
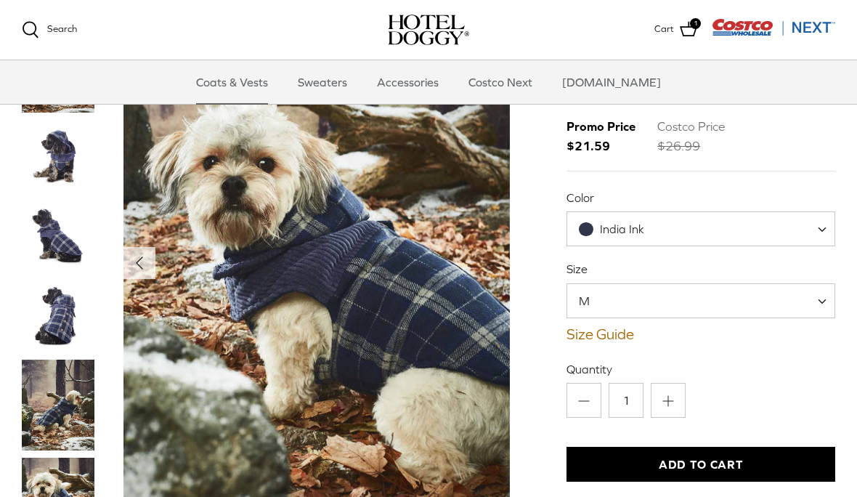
click at [717, 223] on span "India Ink" at bounding box center [700, 228] width 269 height 35
click at [669, 303] on span "M" at bounding box center [700, 300] width 269 height 35
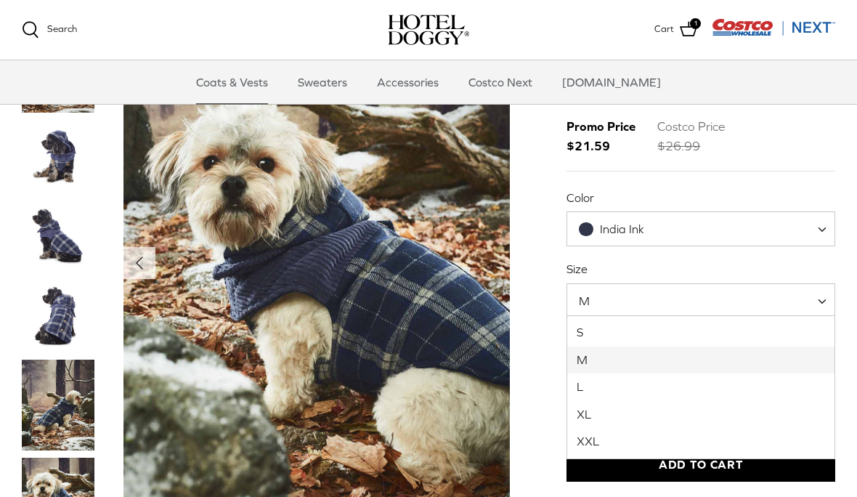
select select "XXL"
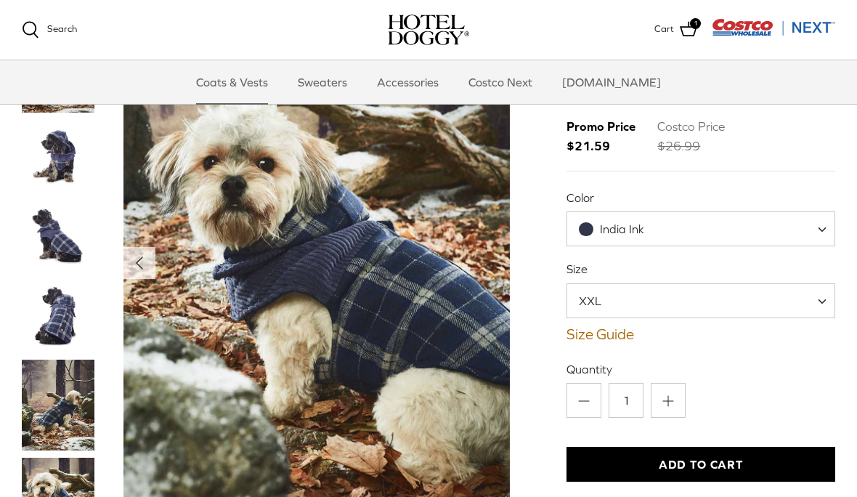
click at [694, 470] on button "Add to Cart" at bounding box center [700, 463] width 269 height 35
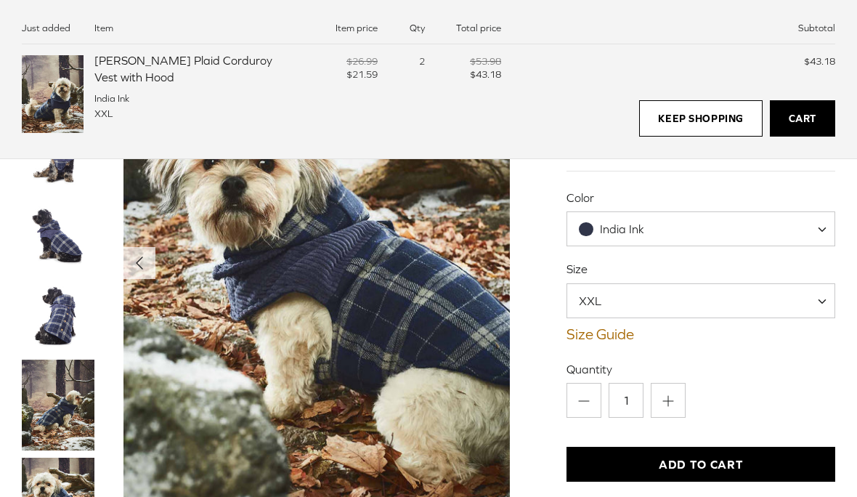
click at [346, 70] on span "$21.59" at bounding box center [361, 74] width 31 height 11
click at [415, 66] on div "2" at bounding box center [406, 95] width 36 height 81
click at [381, 64] on div "$26.99 $21.59 2 $53.98 $43.18" at bounding box center [399, 95] width 203 height 81
click at [338, 58] on div "$26.99" at bounding box center [343, 61] width 69 height 13
click at [324, 62] on div "$26.99" at bounding box center [343, 61] width 69 height 13
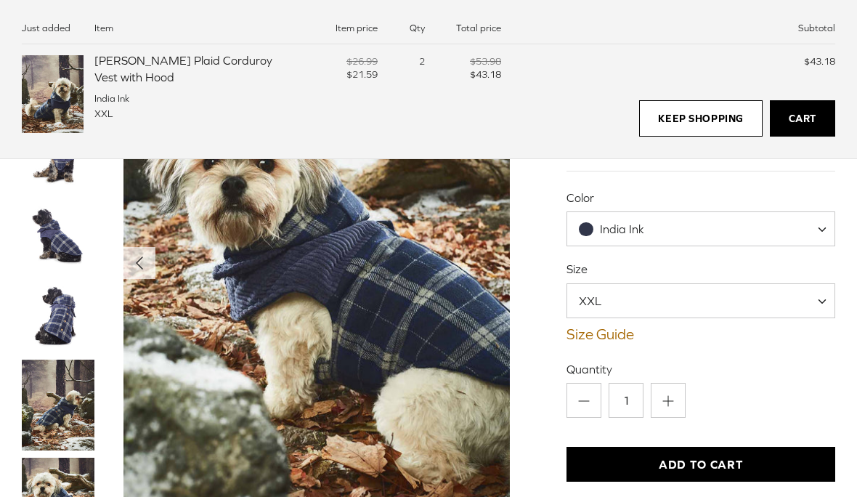
click at [719, 121] on link "Keep Shopping" at bounding box center [700, 118] width 123 height 36
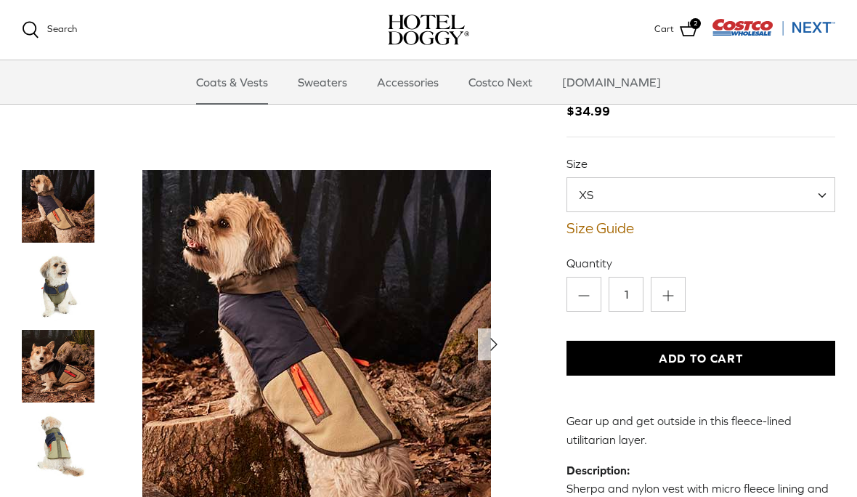
scroll to position [89, 0]
click at [65, 299] on img "Thumbnail Link" at bounding box center [58, 286] width 73 height 73
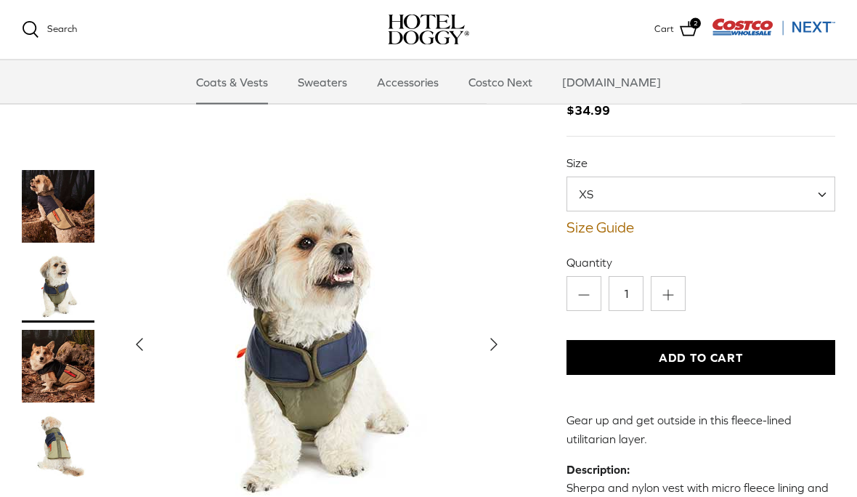
scroll to position [90, 0]
click at [62, 369] on img "Thumbnail Link" at bounding box center [58, 366] width 73 height 73
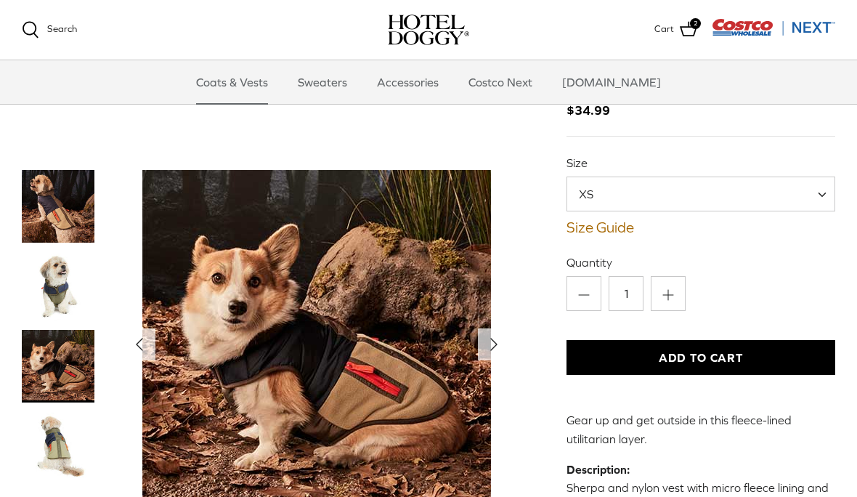
click at [57, 456] on img "Thumbnail Link" at bounding box center [58, 445] width 73 height 73
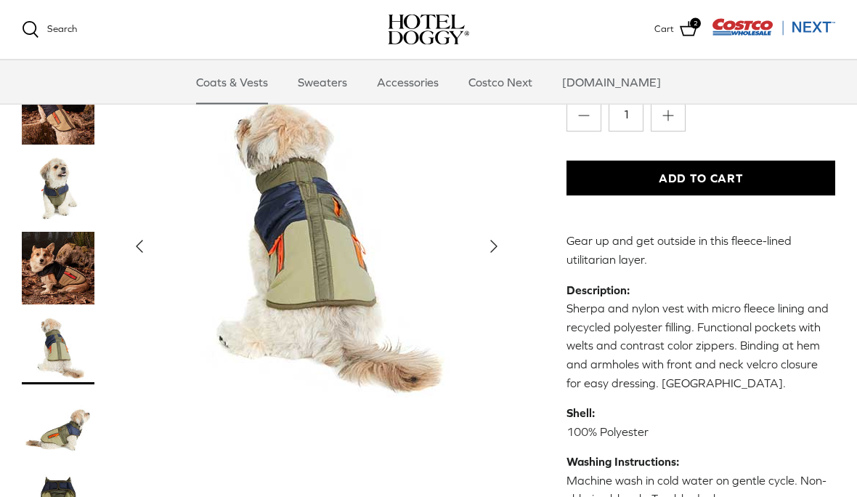
scroll to position [269, 0]
click at [65, 415] on img "Thumbnail Link" at bounding box center [58, 427] width 73 height 73
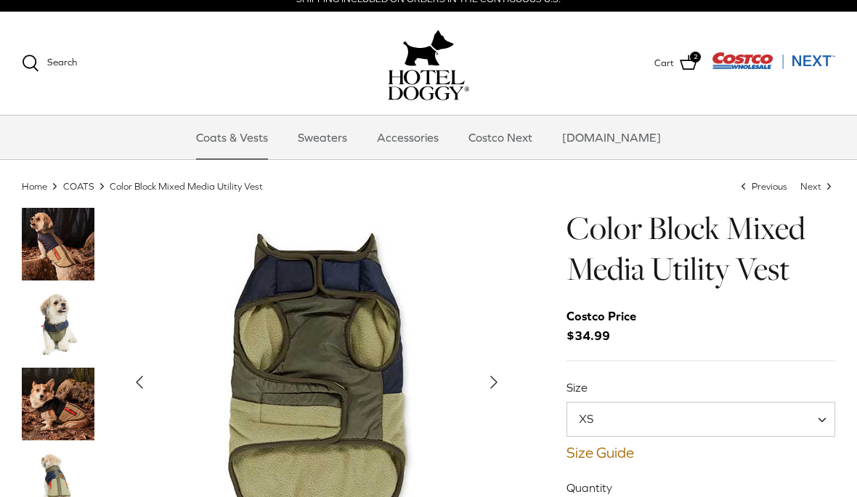
scroll to position [13, 0]
click at [684, 415] on span "XS" at bounding box center [700, 418] width 269 height 35
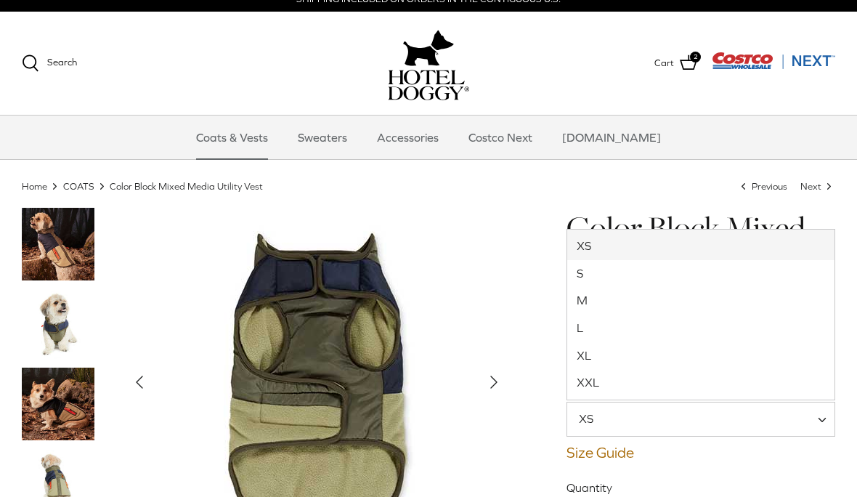
select select "XXL"
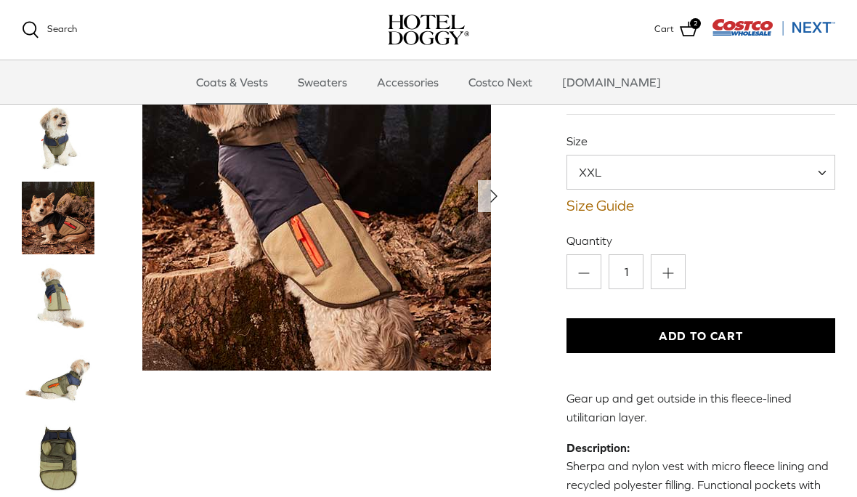
scroll to position [91, 0]
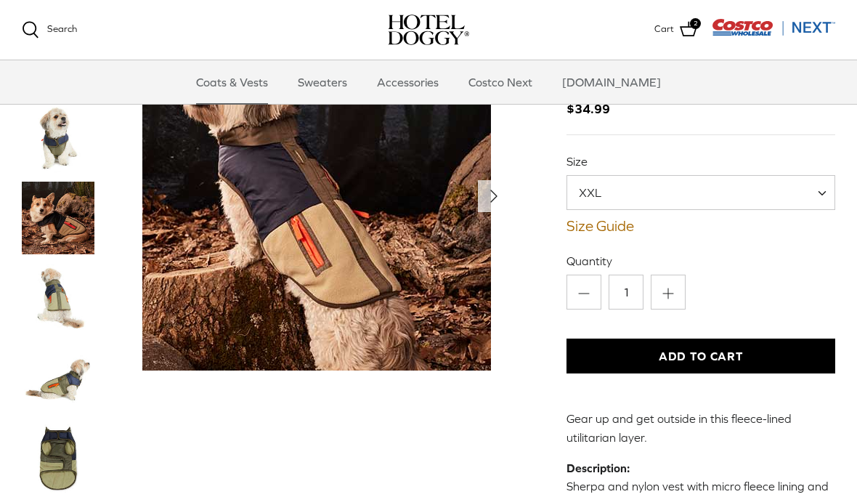
click at [699, 351] on button "Add to Cart" at bounding box center [700, 355] width 269 height 35
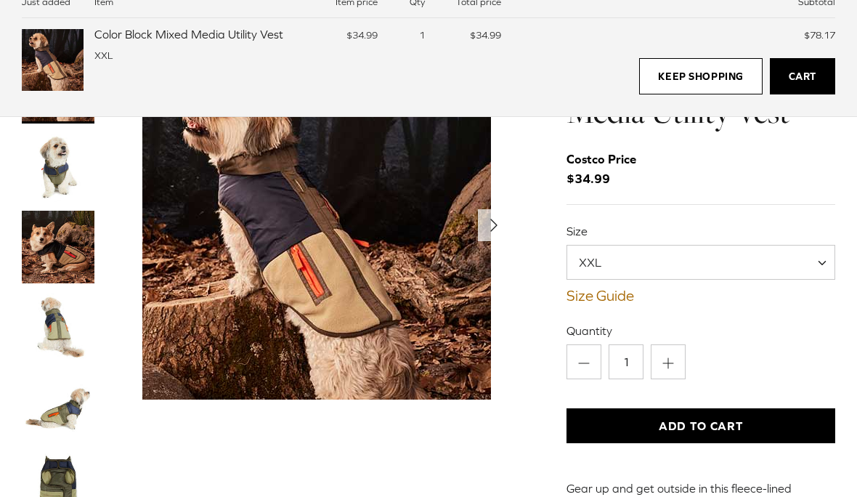
scroll to position [0, 0]
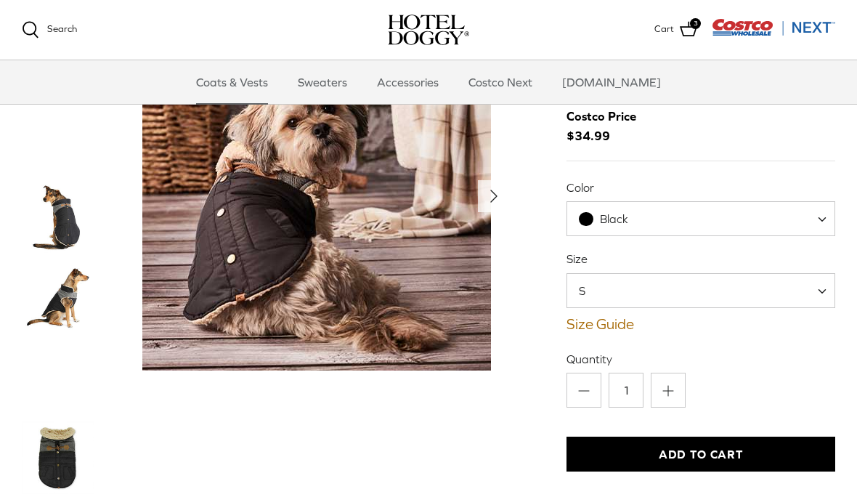
scroll to position [113, 0]
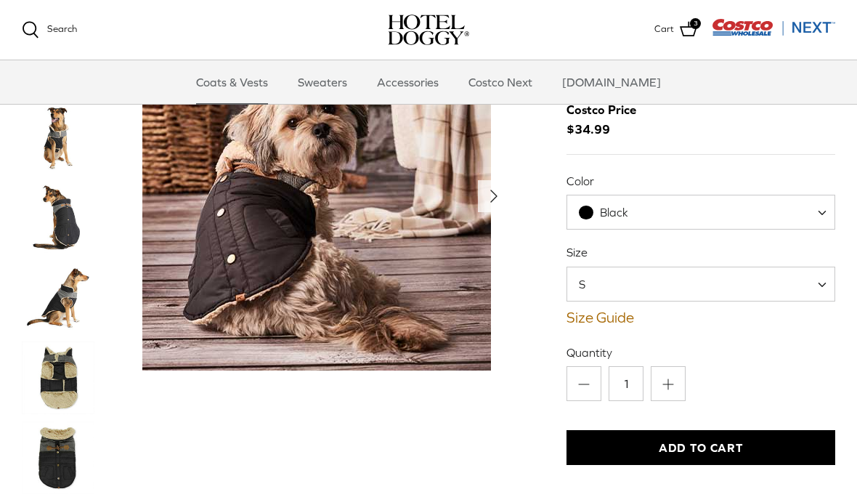
click at [57, 373] on img "Thumbnail Link" at bounding box center [58, 377] width 73 height 73
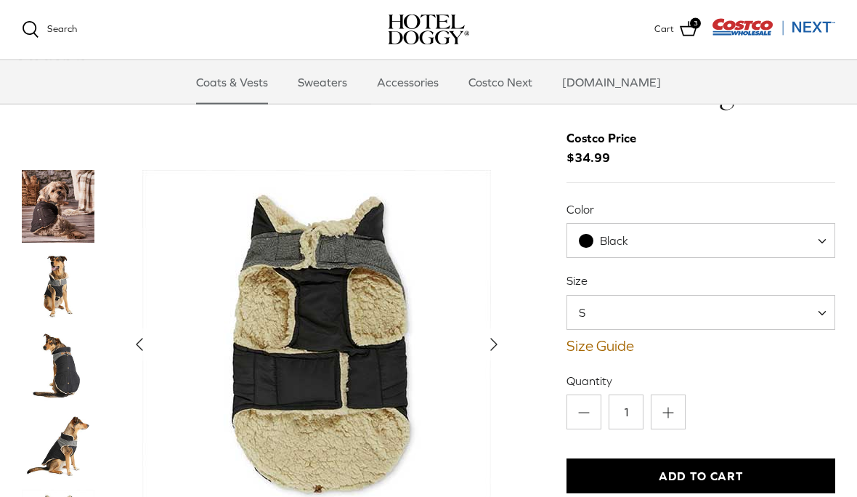
scroll to position [83, 0]
click at [820, 224] on span at bounding box center [827, 241] width 15 height 35
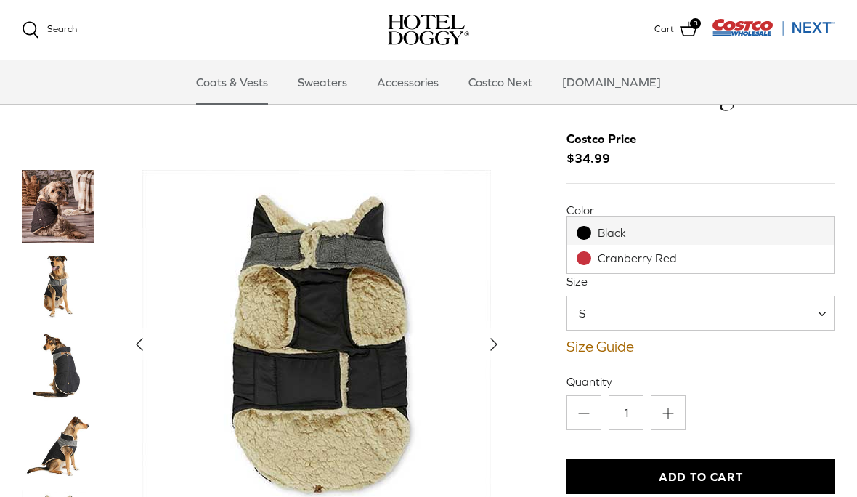
select select "Cranberry Red"
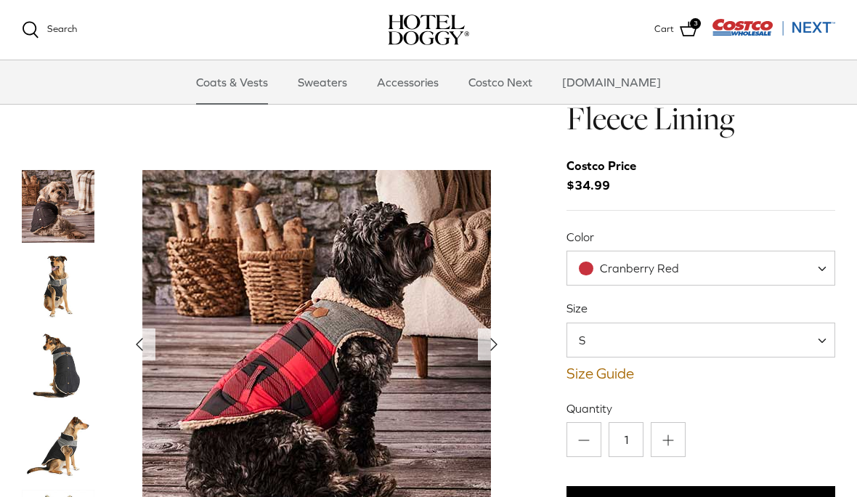
scroll to position [56, 0]
click at [662, 323] on span "S" at bounding box center [700, 340] width 269 height 35
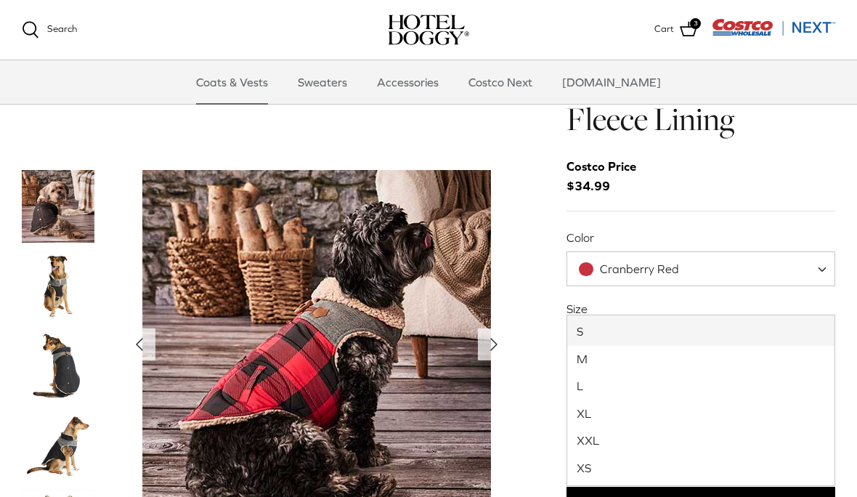
select select "XXL"
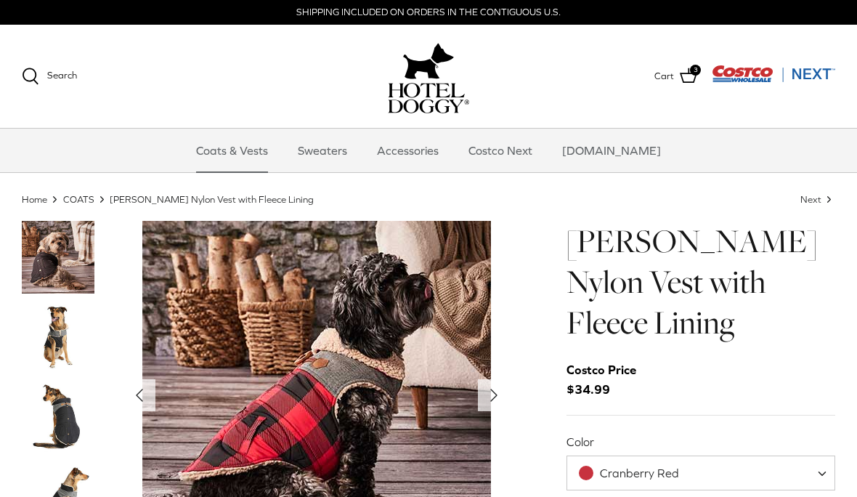
click at [815, 195] on span "Next" at bounding box center [810, 198] width 21 height 11
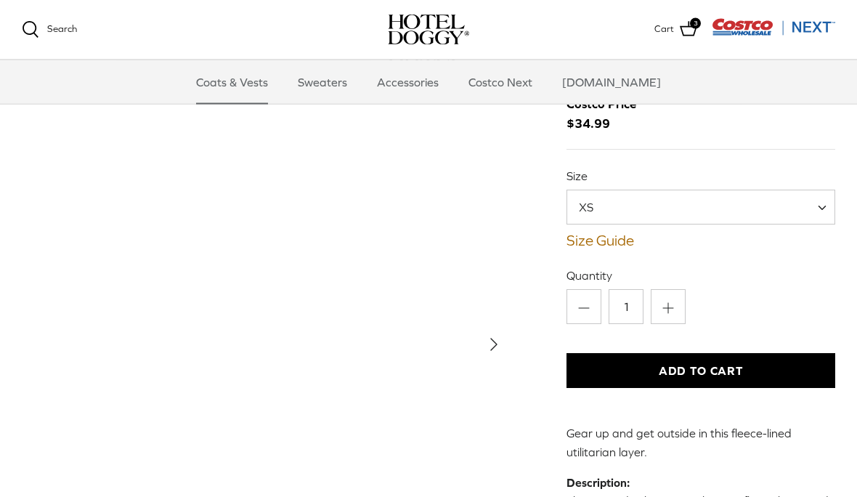
scroll to position [77, 0]
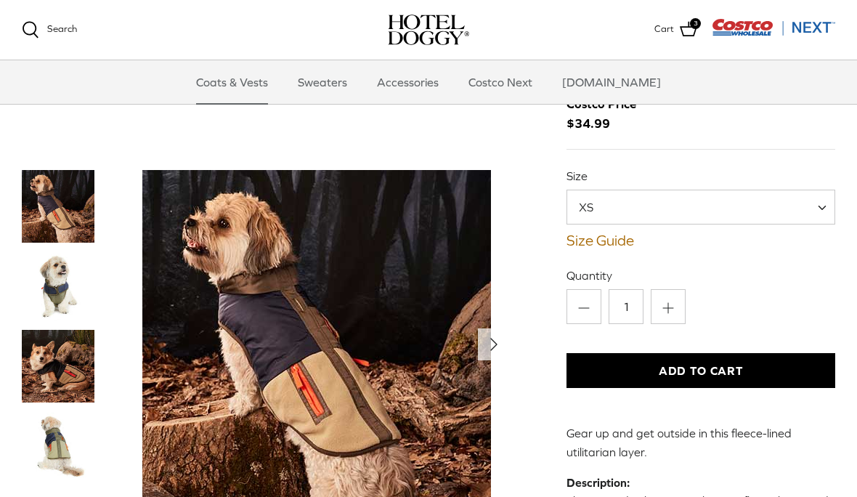
click at [401, 438] on img "Show Gallery" at bounding box center [316, 344] width 348 height 348
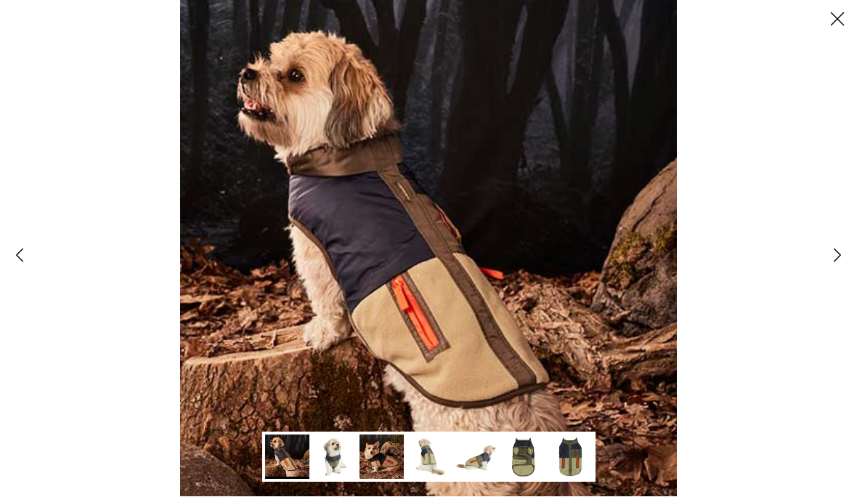
click at [428, 463] on img at bounding box center [429, 457] width 44 height 44
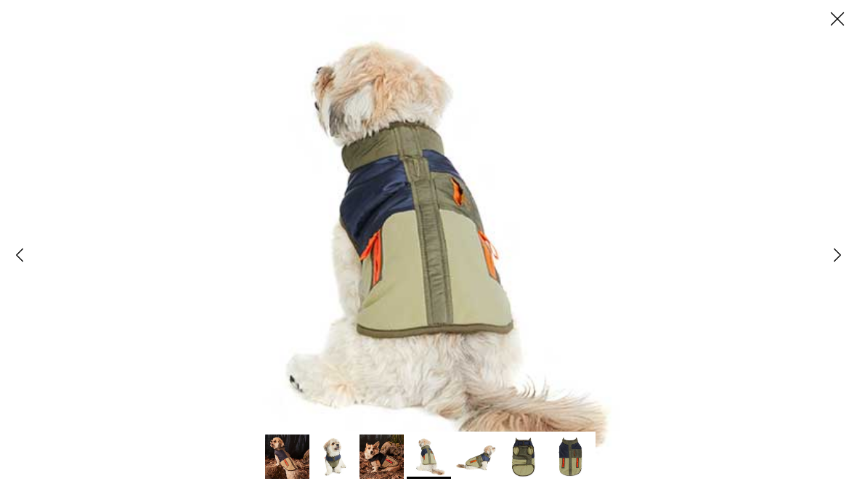
click at [476, 469] on img at bounding box center [476, 457] width 44 height 44
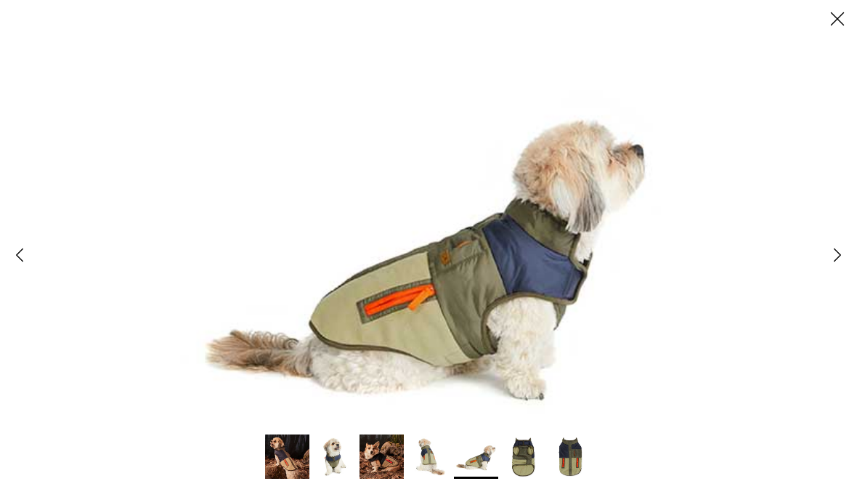
click at [520, 461] on img at bounding box center [523, 457] width 44 height 44
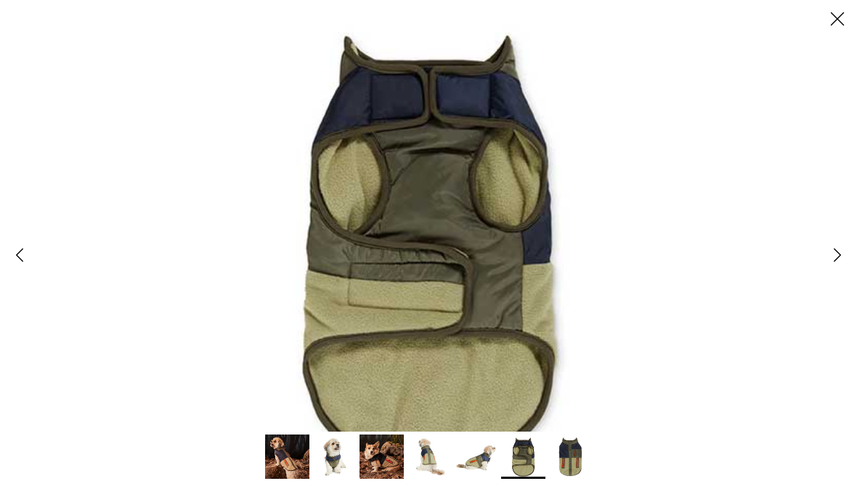
click at [566, 459] on img at bounding box center [570, 457] width 44 height 44
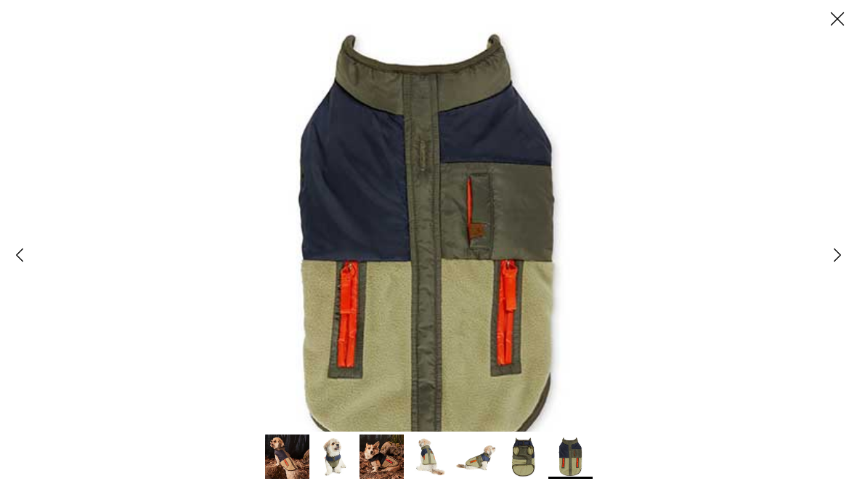
click at [830, 29] on icon "Close" at bounding box center [837, 19] width 25 height 25
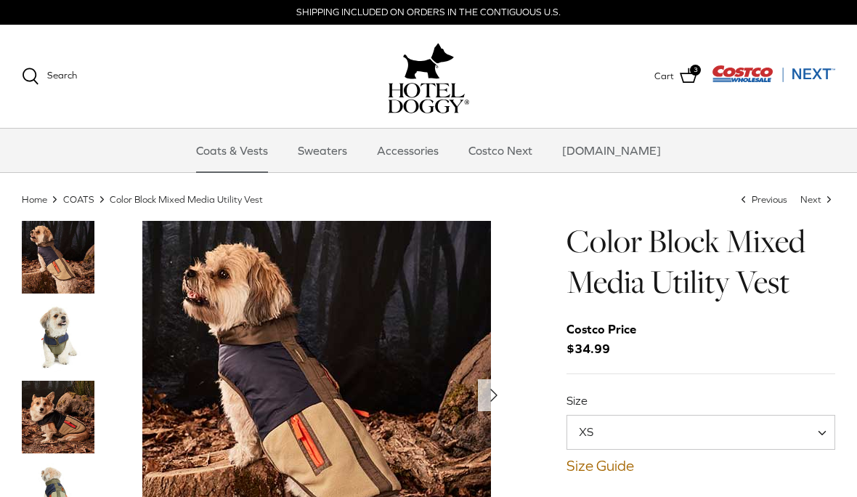
click at [244, 165] on link "Coats & Vests" at bounding box center [232, 151] width 98 height 44
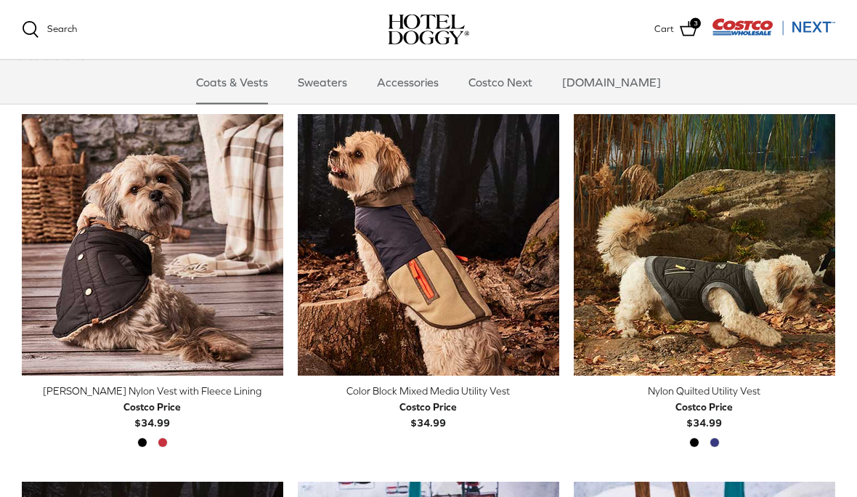
scroll to position [337, 0]
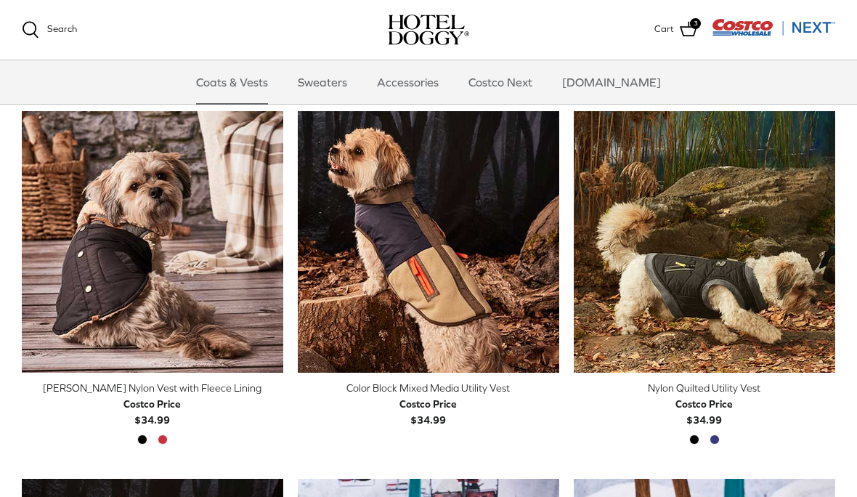
click at [701, 327] on img "Nylon Quilted Utility Vest" at bounding box center [704, 241] width 261 height 261
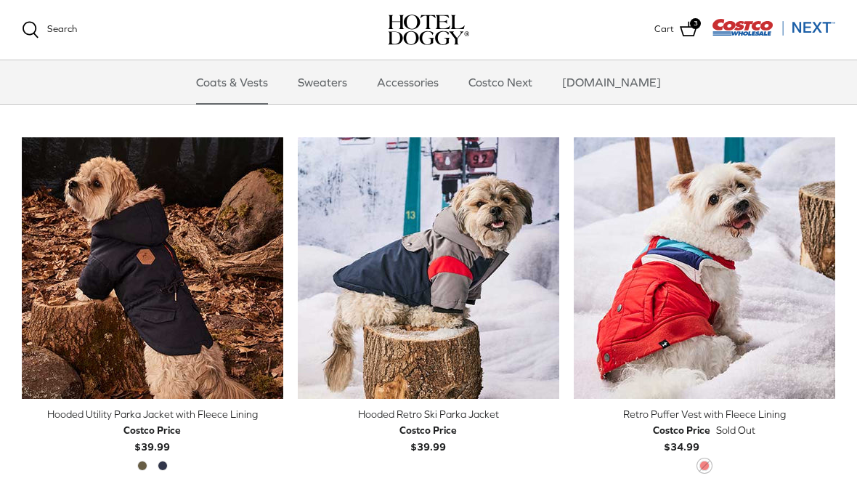
scroll to position [680, 0]
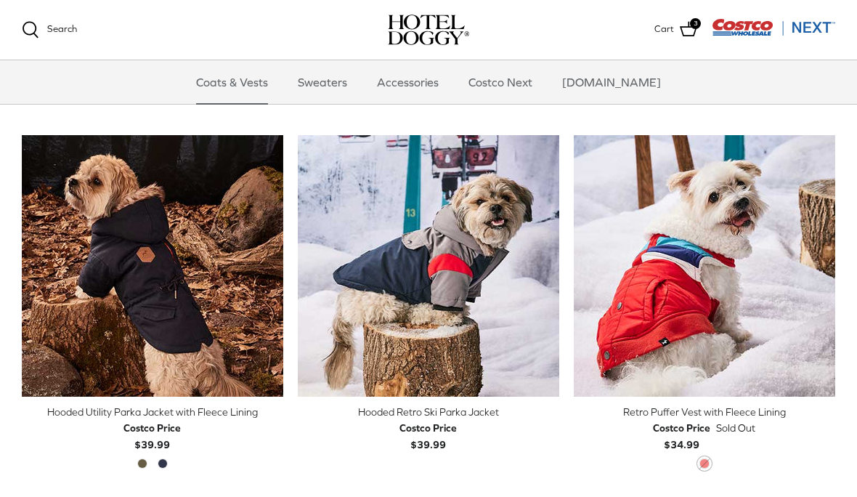
click at [91, 364] on link "Quick buy" at bounding box center [152, 374] width 247 height 30
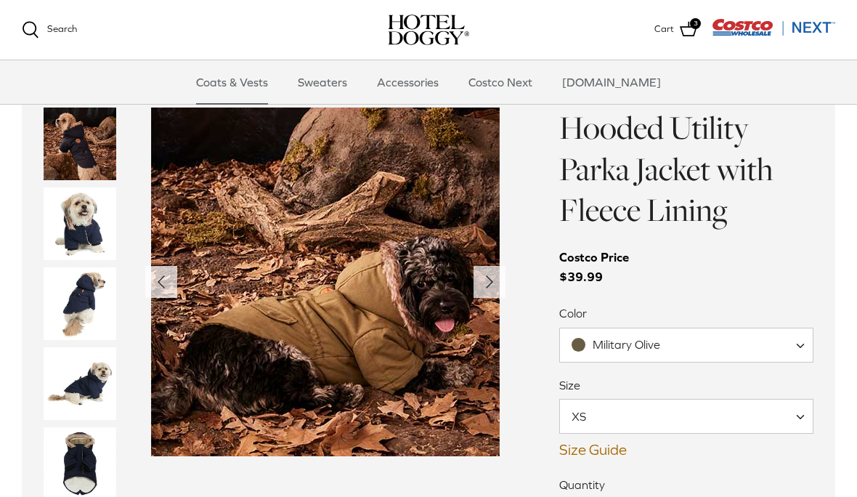
scroll to position [1111, 0]
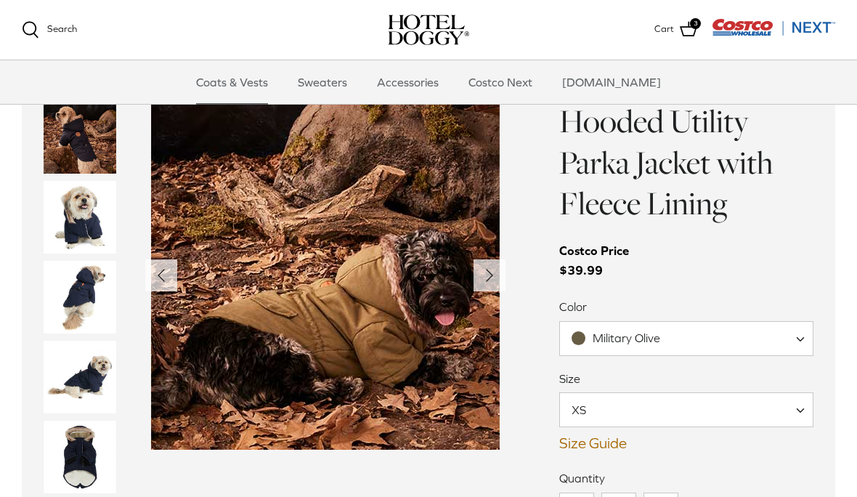
click at [71, 296] on img "Thumbnail Link" at bounding box center [80, 297] width 73 height 73
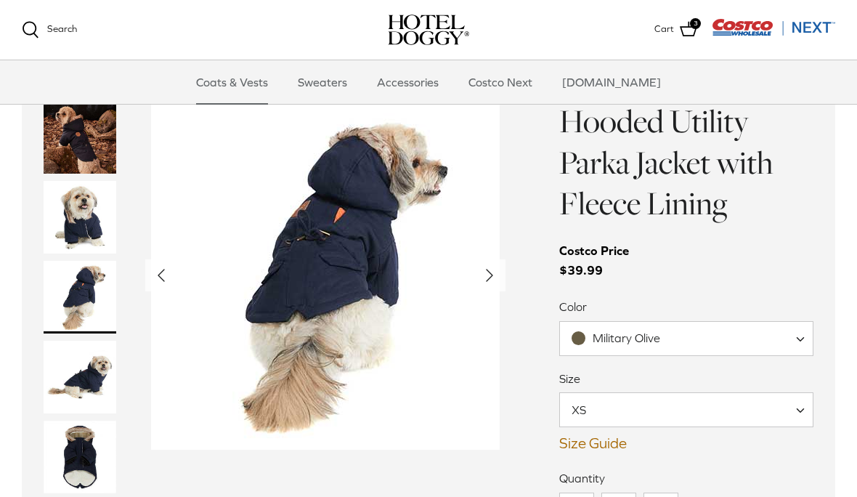
click at [75, 379] on img "Thumbnail Link" at bounding box center [80, 377] width 73 height 73
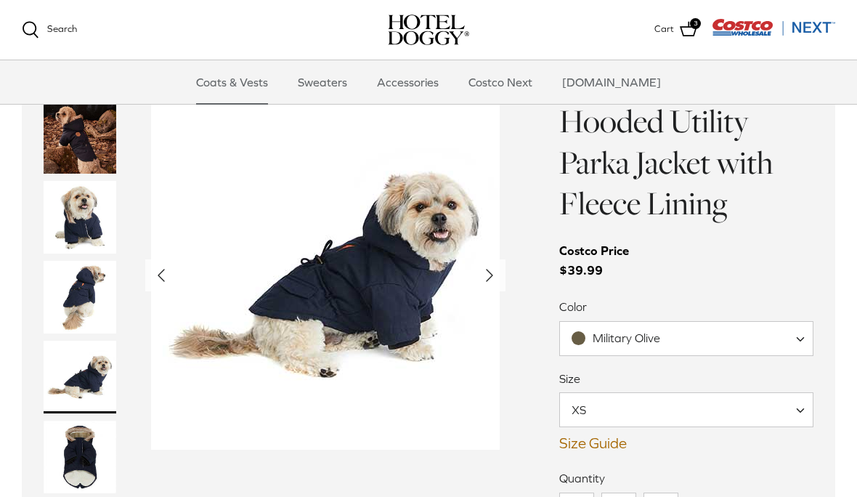
click at [65, 453] on img "Thumbnail Link" at bounding box center [80, 456] width 73 height 73
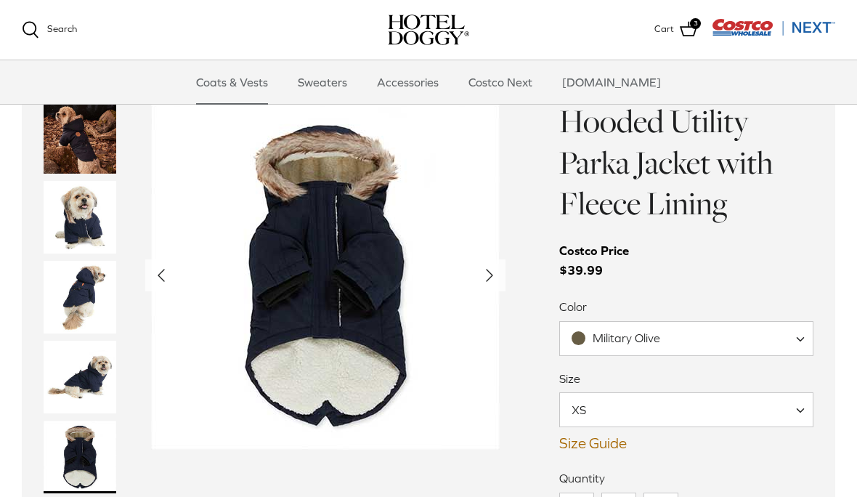
click at [409, 322] on img "Show Gallery" at bounding box center [325, 275] width 348 height 348
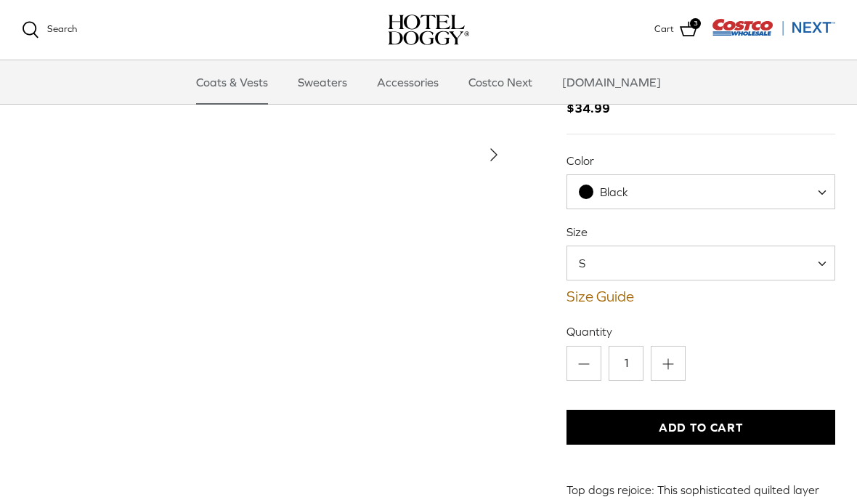
scroll to position [93, 0]
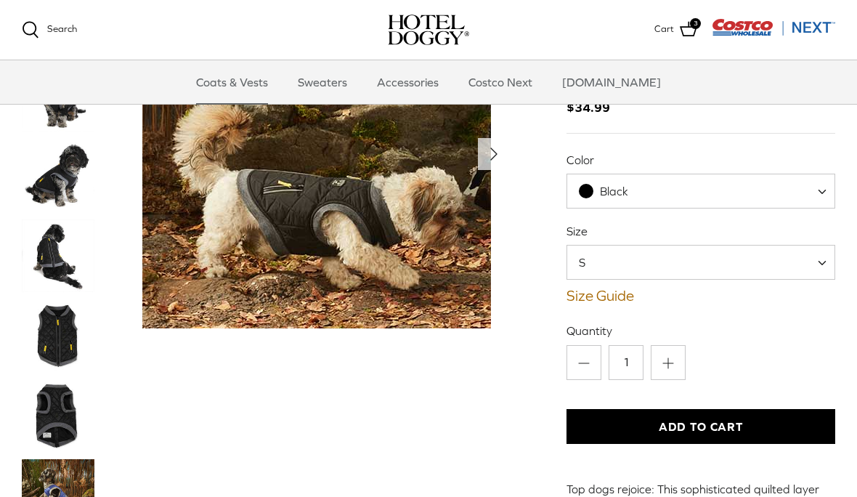
click at [49, 268] on img "Thumbnail Link" at bounding box center [58, 255] width 73 height 73
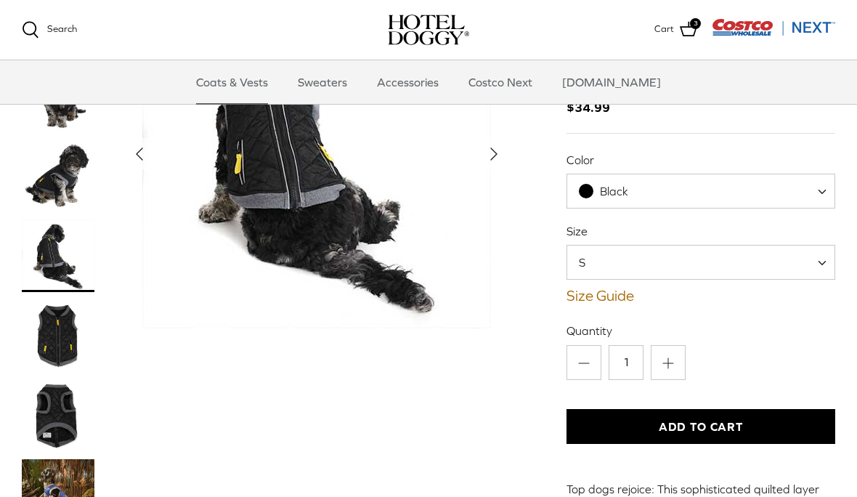
click at [58, 357] on img "Thumbnail Link" at bounding box center [58, 335] width 73 height 73
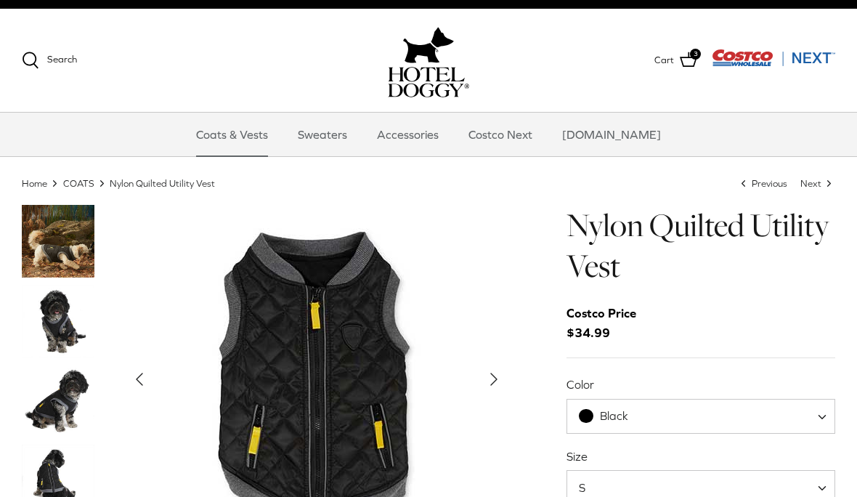
scroll to position [15, 0]
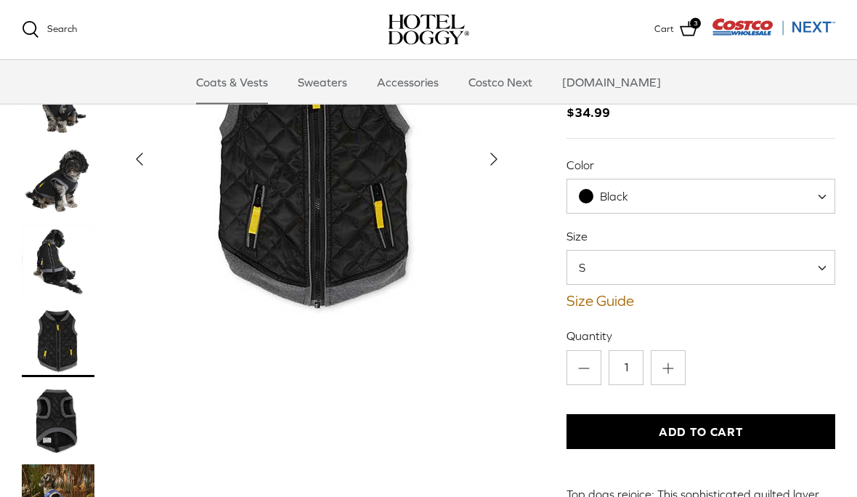
click at [52, 427] on img "Thumbnail Link" at bounding box center [58, 421] width 73 height 73
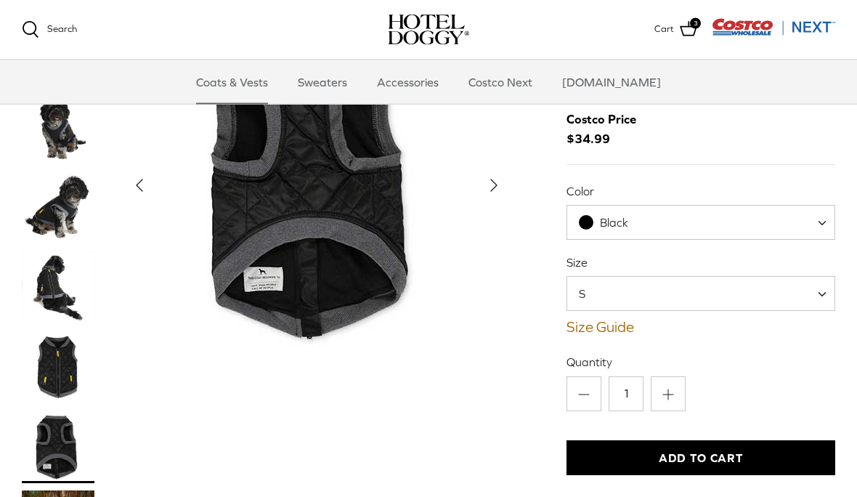
scroll to position [63, 0]
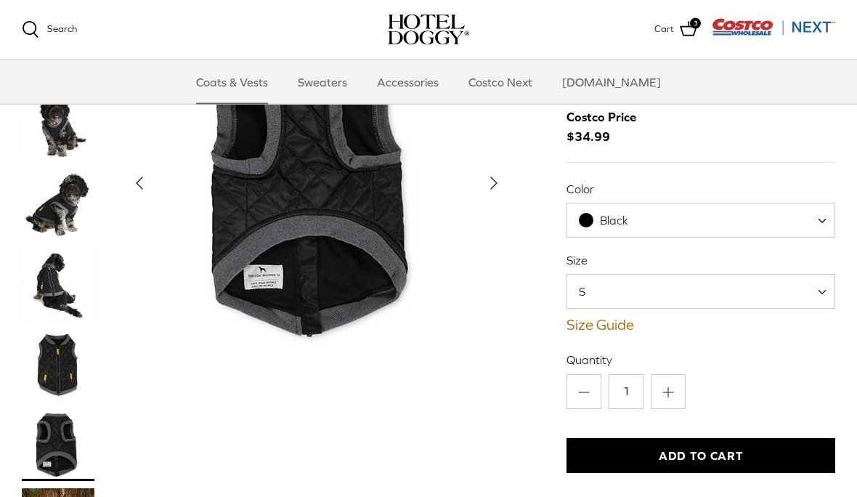
click at [821, 223] on span at bounding box center [827, 220] width 15 height 35
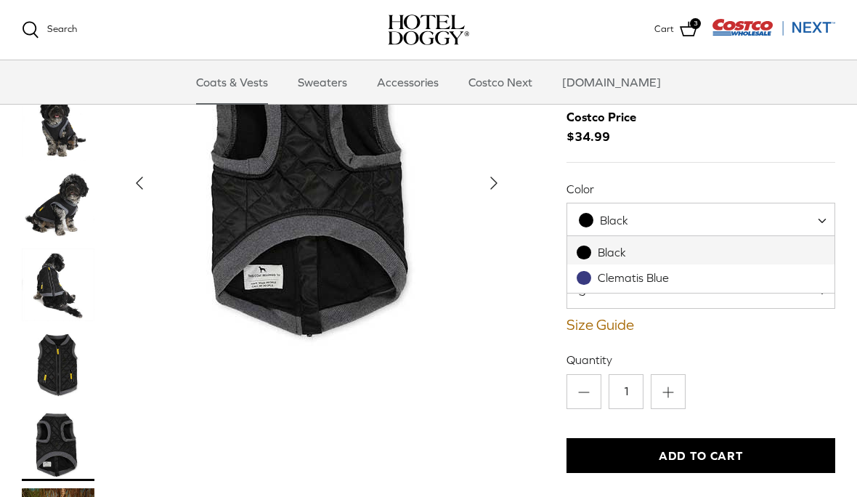
select select "Clematis Blue"
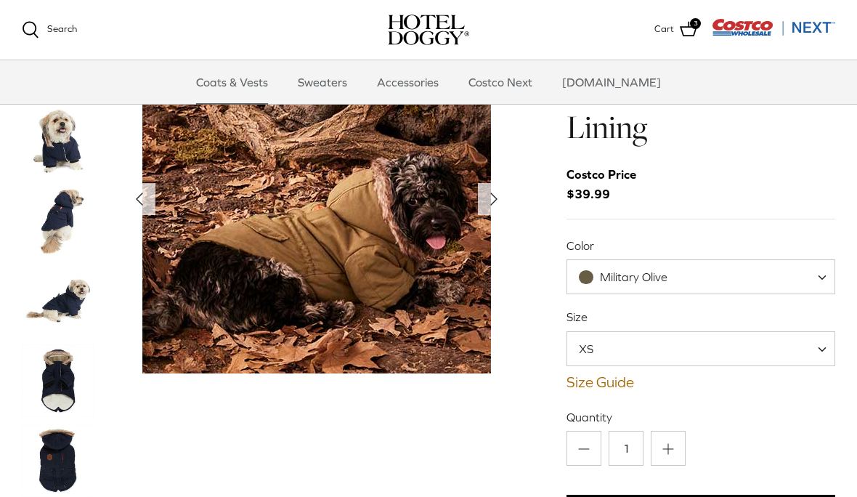
scroll to position [47, 0]
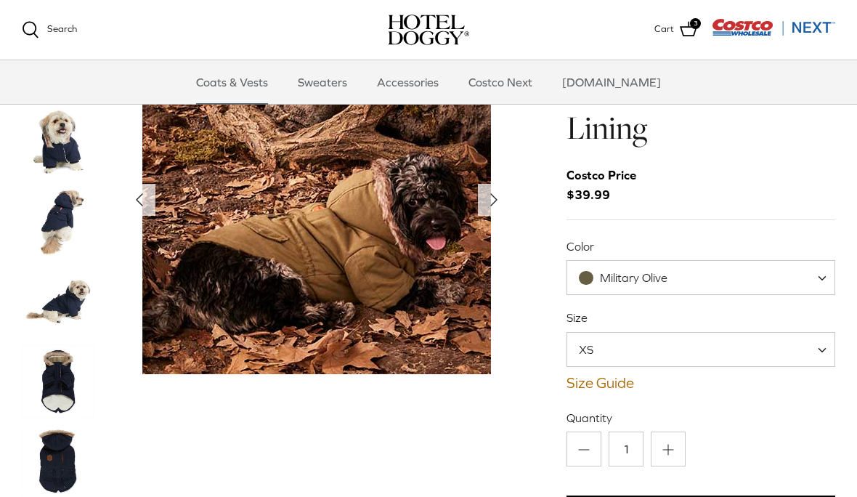
click at [495, 205] on icon "Right" at bounding box center [493, 199] width 23 height 23
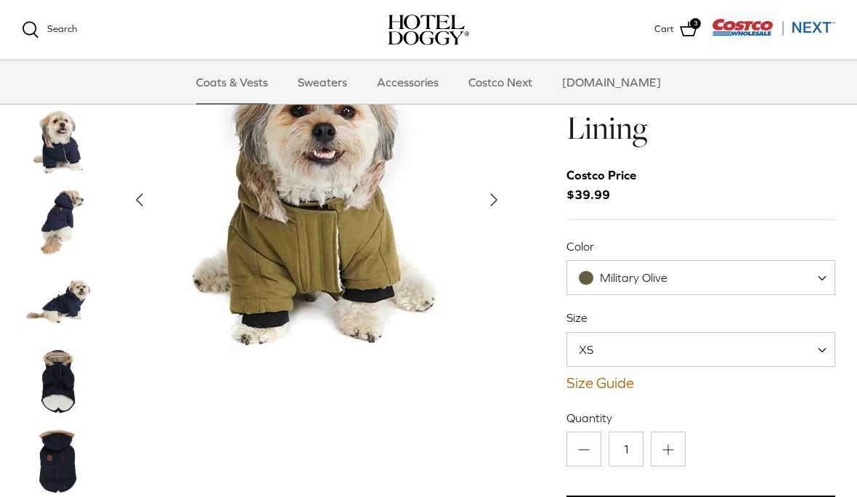
click at [485, 206] on icon "Right" at bounding box center [493, 199] width 23 height 23
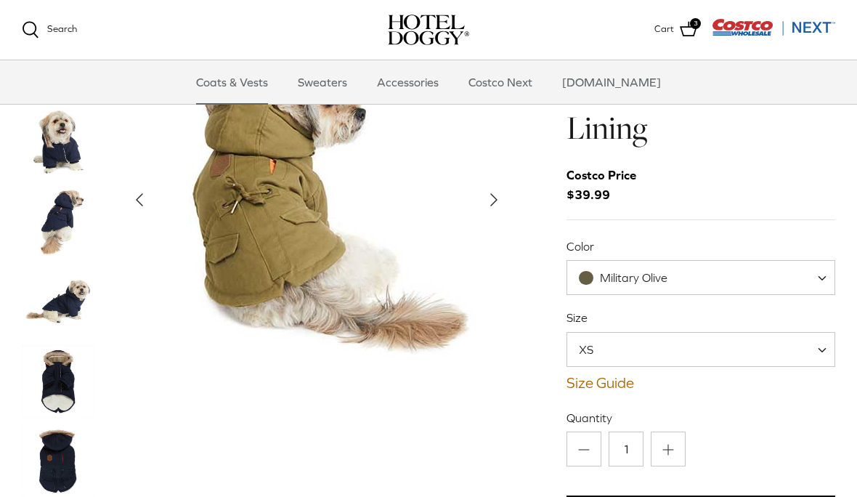
click at [481, 211] on button "Right" at bounding box center [494, 200] width 32 height 32
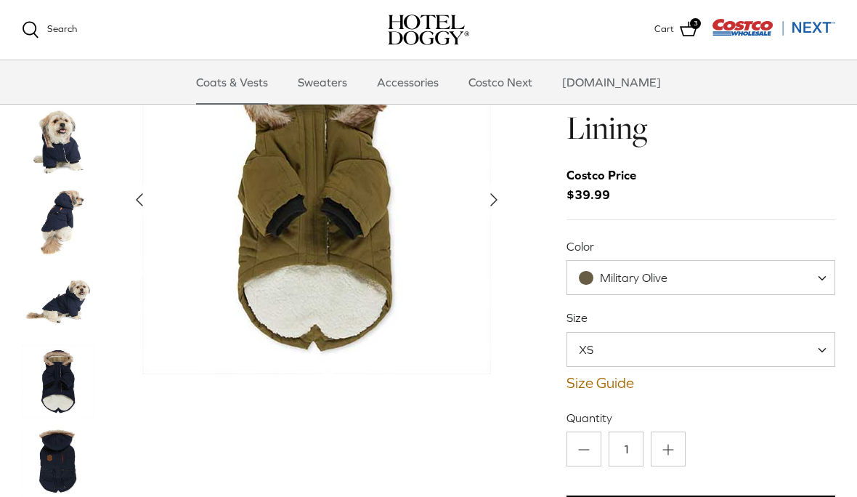
click at [480, 212] on button "Right" at bounding box center [494, 200] width 32 height 32
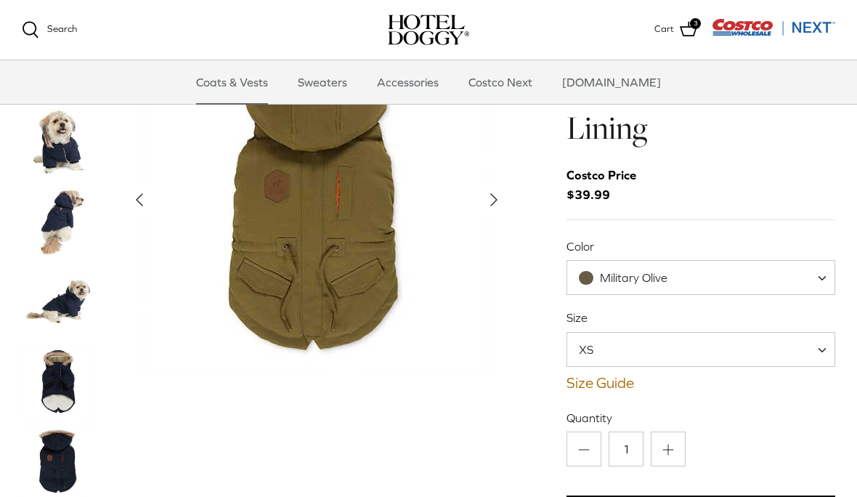
click at [493, 209] on icon "Right" at bounding box center [493, 199] width 23 height 23
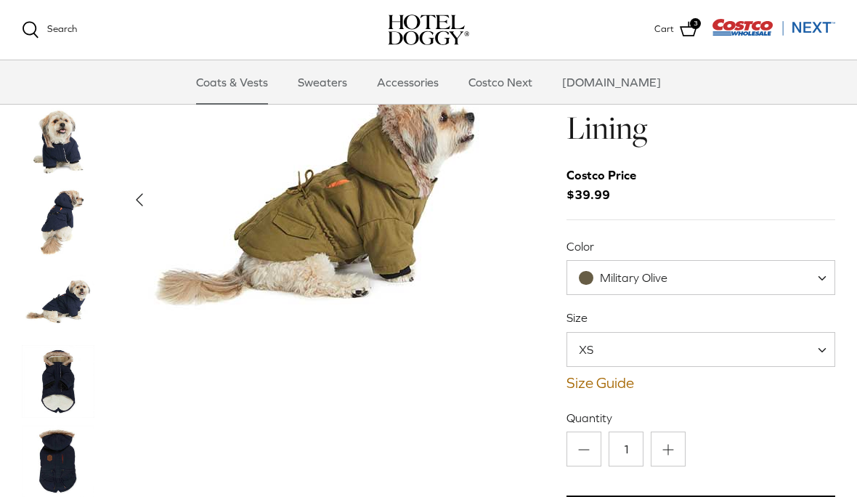
click at [820, 273] on span at bounding box center [827, 277] width 15 height 35
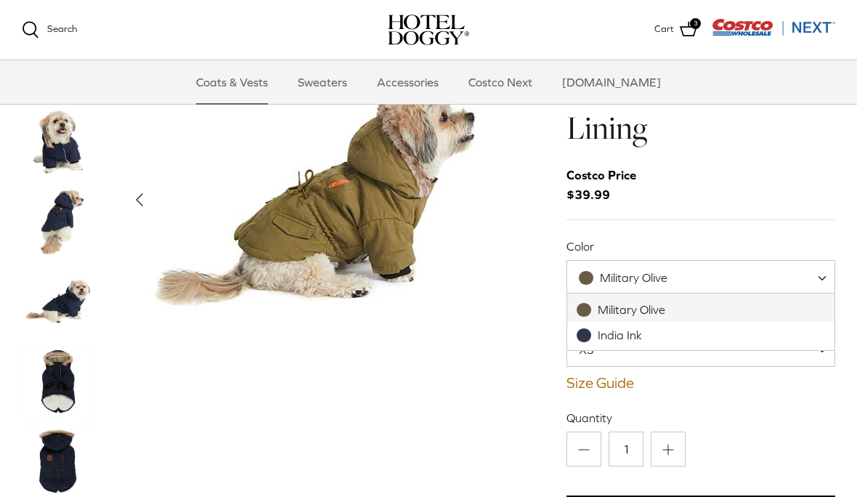
select select "India Ink"
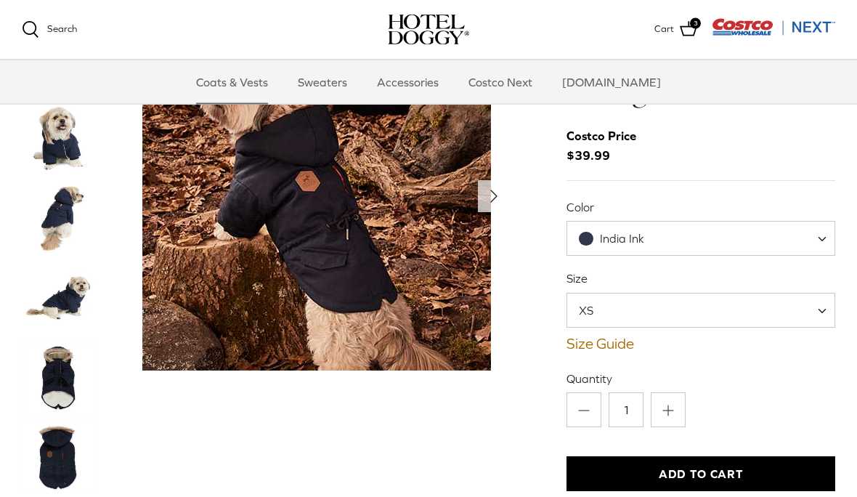
scroll to position [86, 0]
click at [676, 306] on span "XS" at bounding box center [700, 310] width 269 height 35
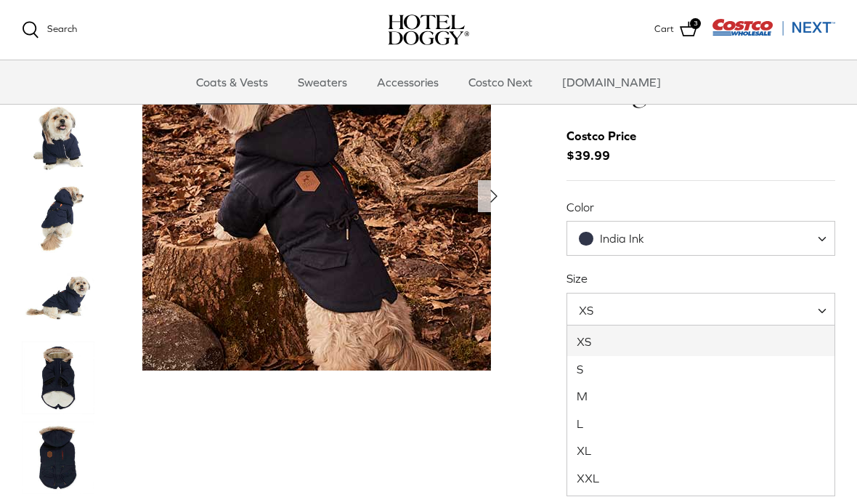
select select "XXL"
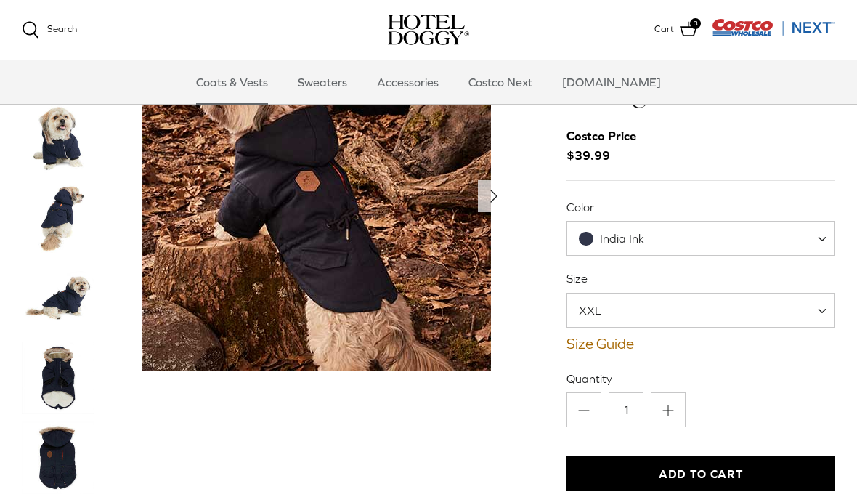
click at [713, 473] on button "Add to Cart" at bounding box center [700, 473] width 269 height 35
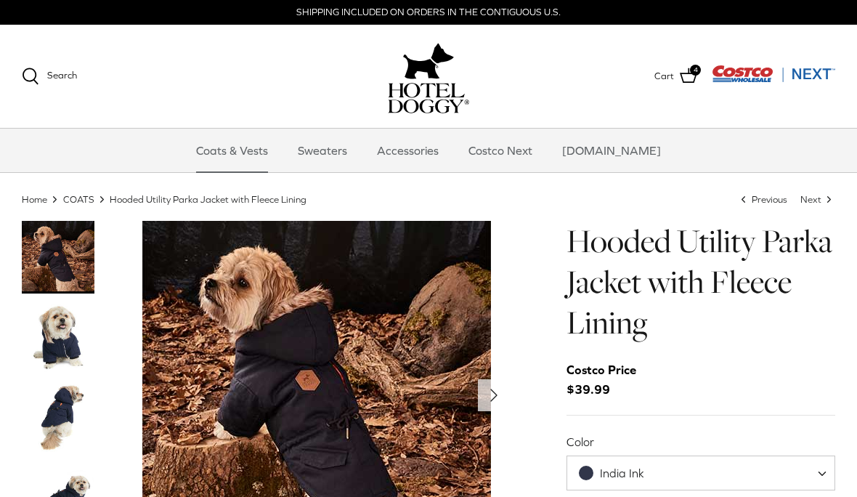
click at [696, 74] on span "4" at bounding box center [695, 70] width 11 height 11
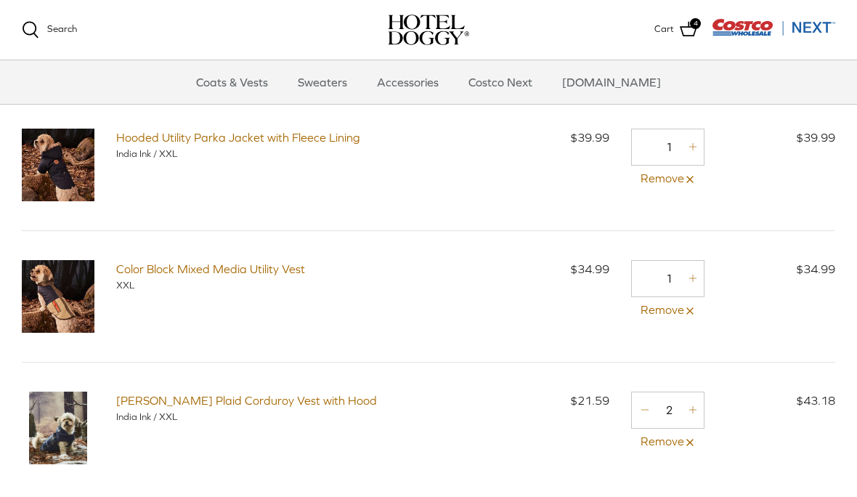
scroll to position [57, 0]
click at [637, 415] on link "Minus" at bounding box center [643, 409] width 23 height 19
type input "1"
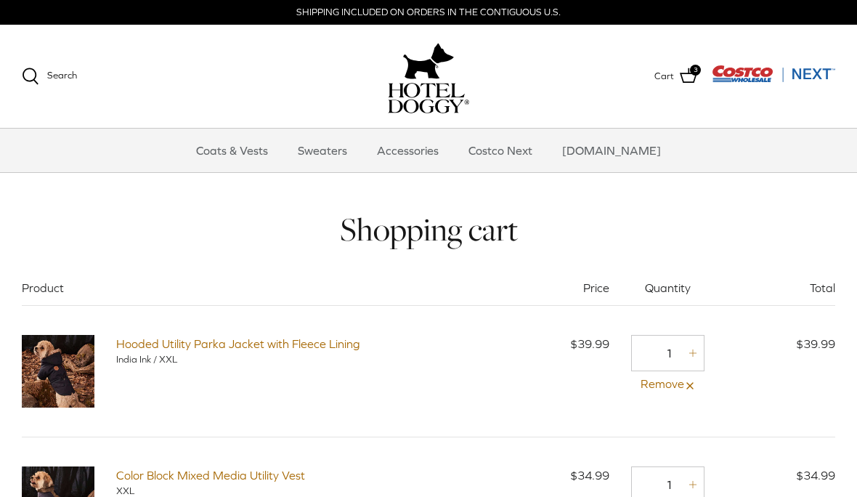
scroll to position [5, 0]
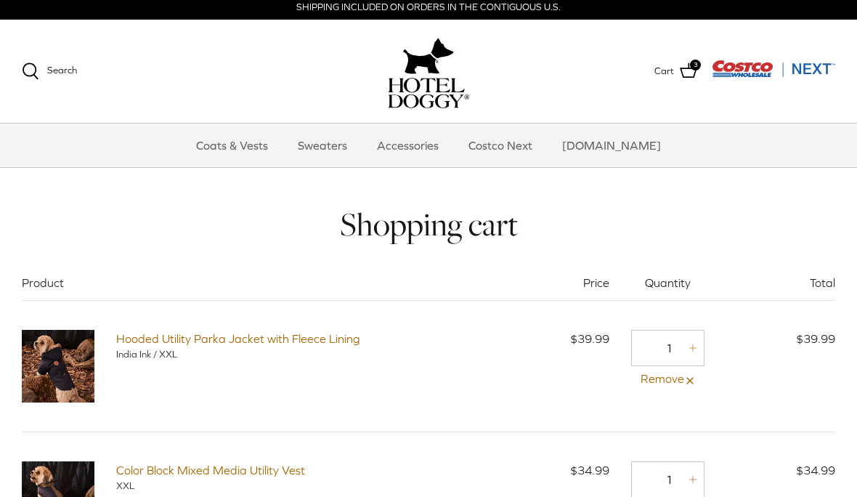
click at [433, 146] on link "Accessories" at bounding box center [408, 145] width 88 height 44
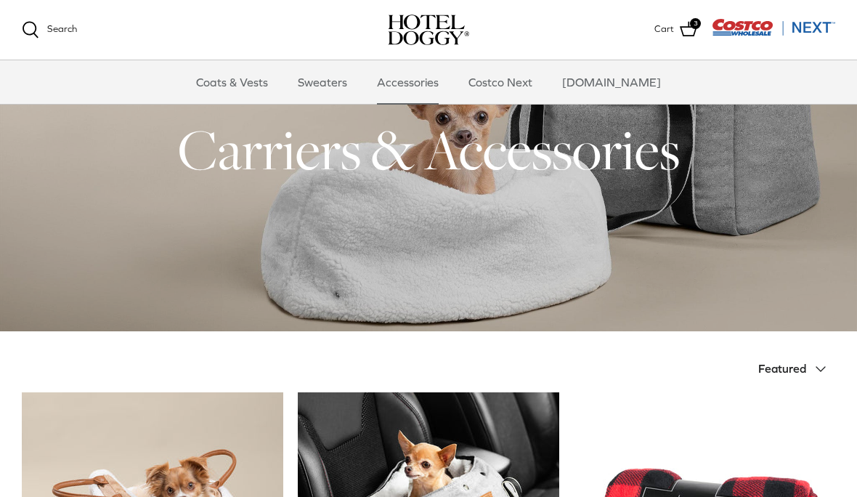
scroll to position [18, 0]
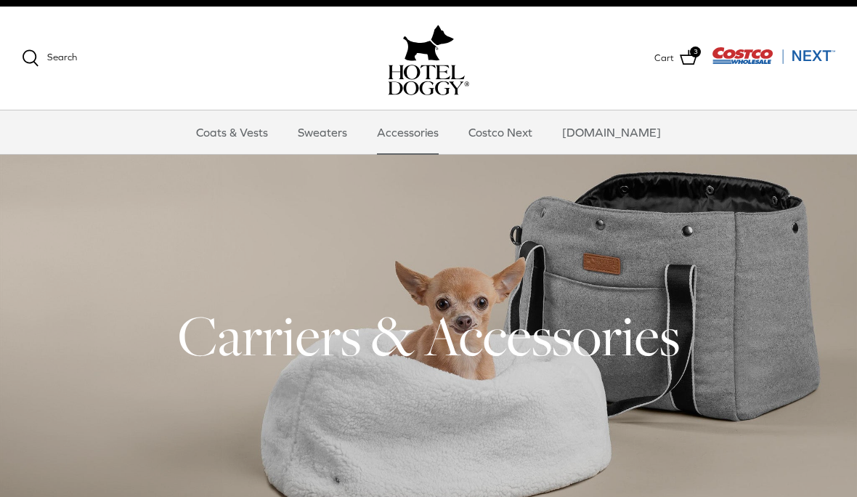
click at [352, 132] on link "Sweaters" at bounding box center [323, 132] width 76 height 44
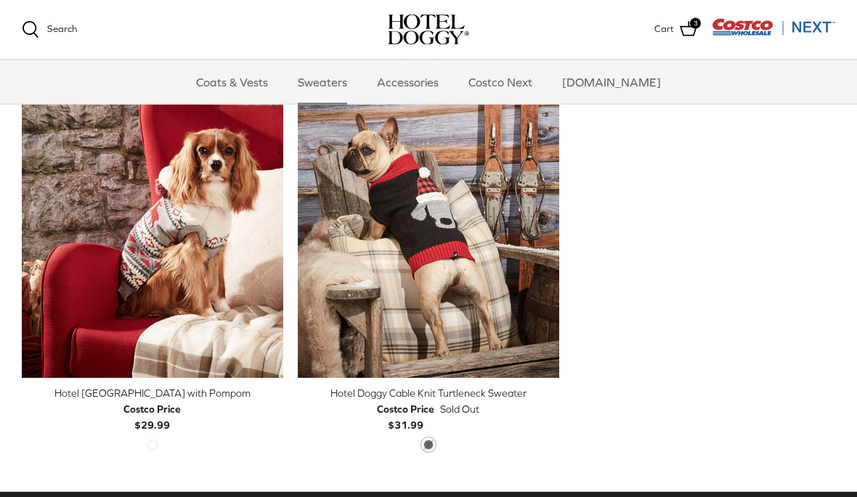
scroll to position [397, 0]
click at [126, 283] on img "Hotel Doggy Fair Isle Sweater with Pompom" at bounding box center [152, 214] width 261 height 327
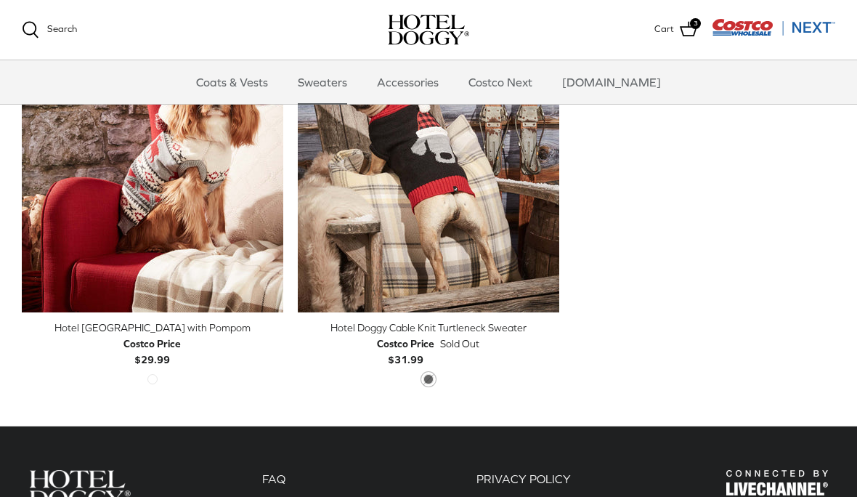
scroll to position [467, 0]
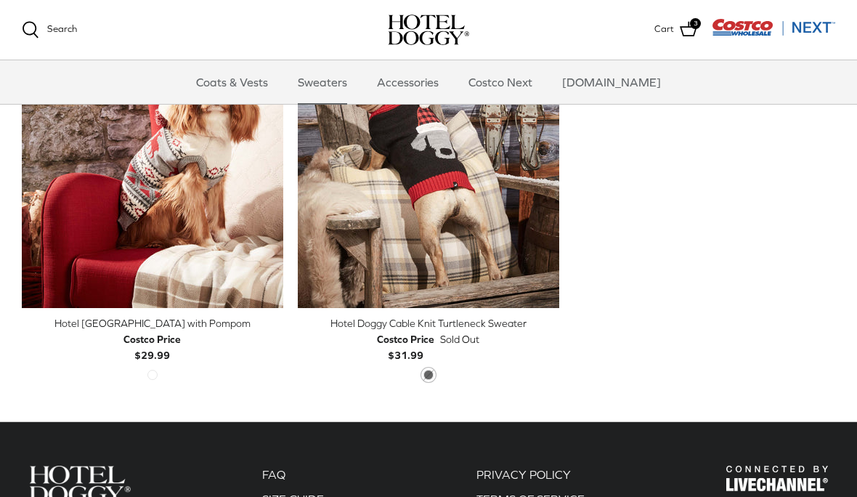
click at [478, 227] on img "Hotel Doggy Cable Knit Turtleneck Sweater" at bounding box center [428, 144] width 261 height 327
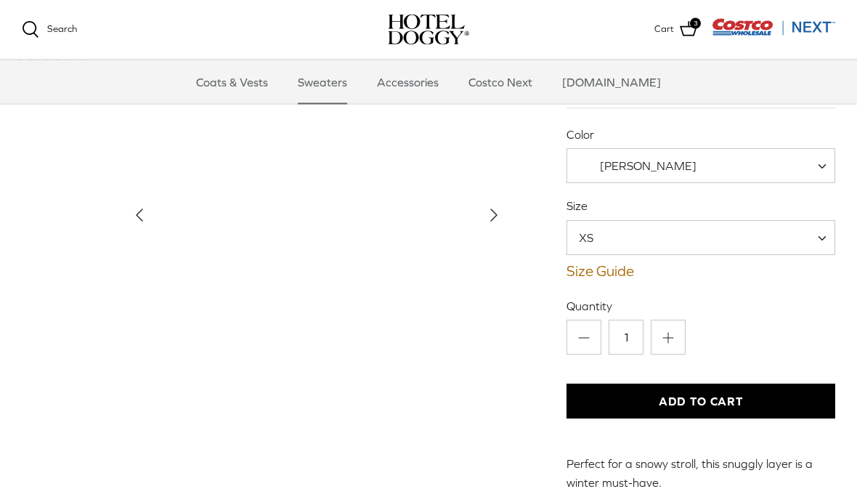
scroll to position [159, 0]
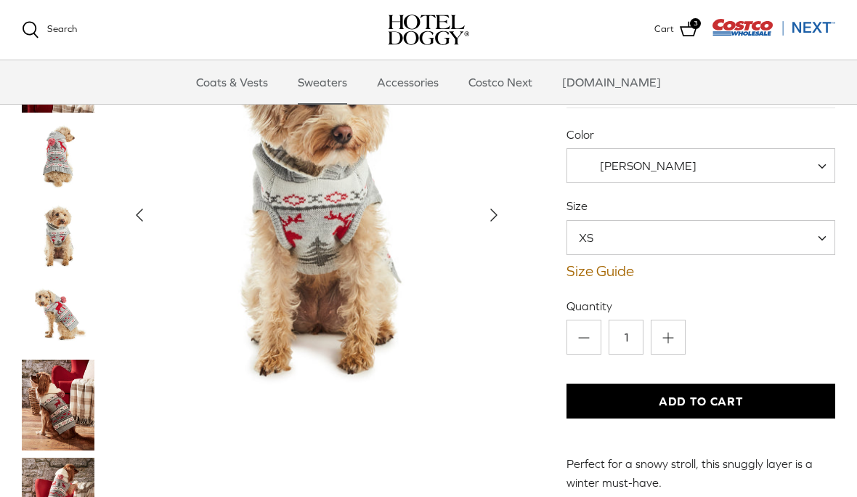
click at [696, 233] on span "XS" at bounding box center [700, 237] width 269 height 35
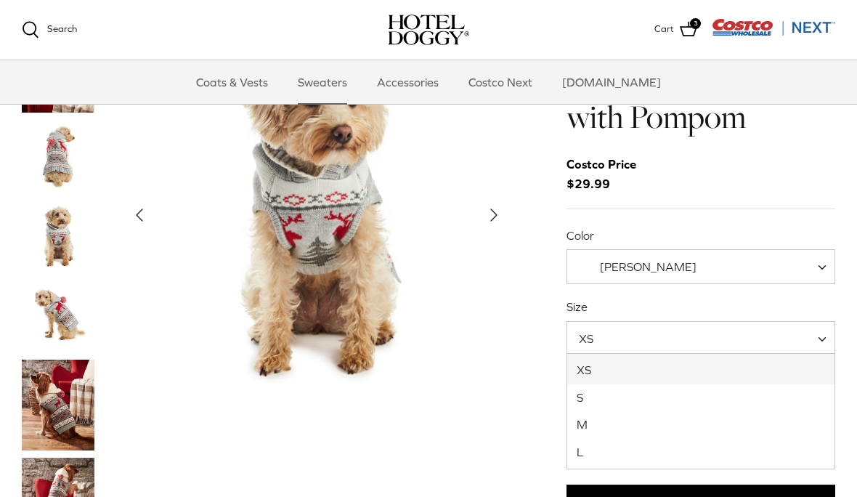
scroll to position [0, 0]
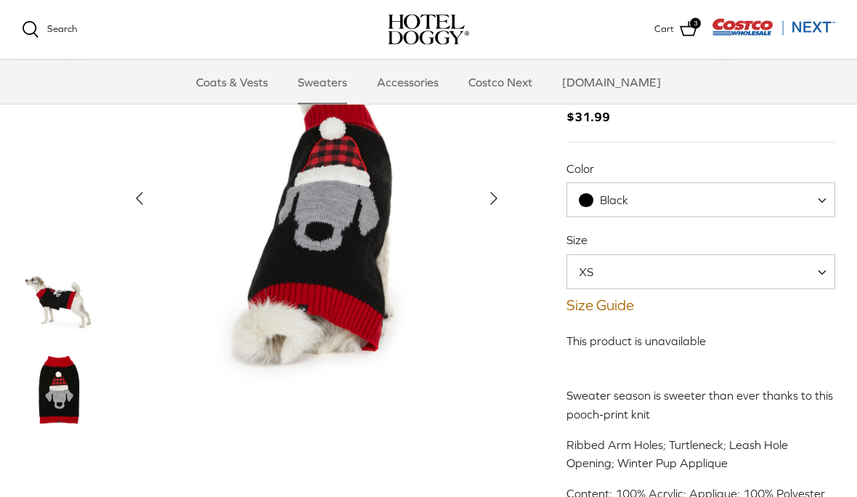
scroll to position [126, 0]
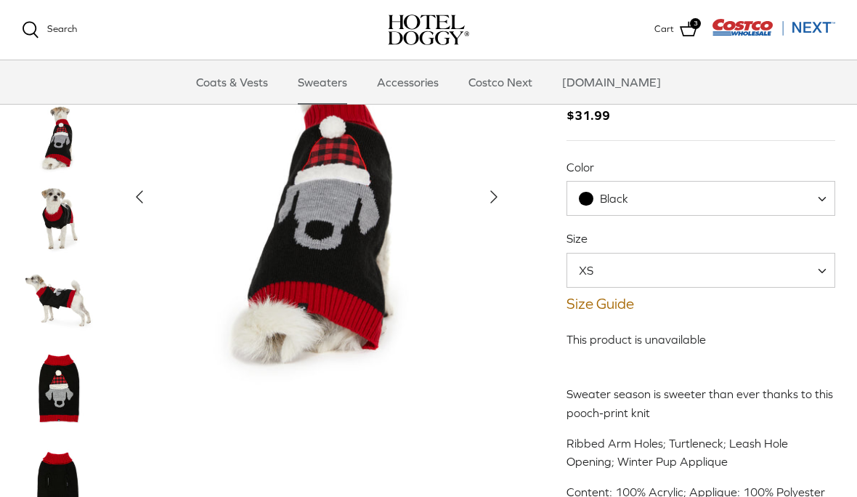
click at [759, 198] on span "Black" at bounding box center [700, 198] width 269 height 35
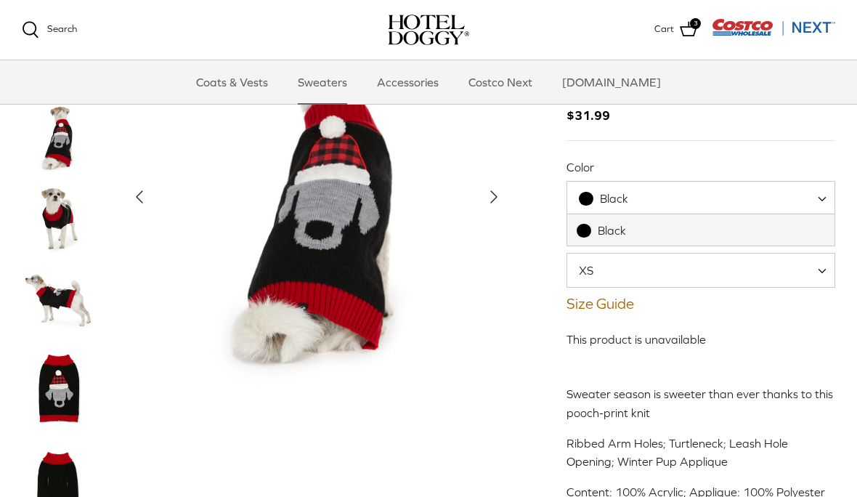
click at [715, 197] on span "Black" at bounding box center [700, 198] width 269 height 35
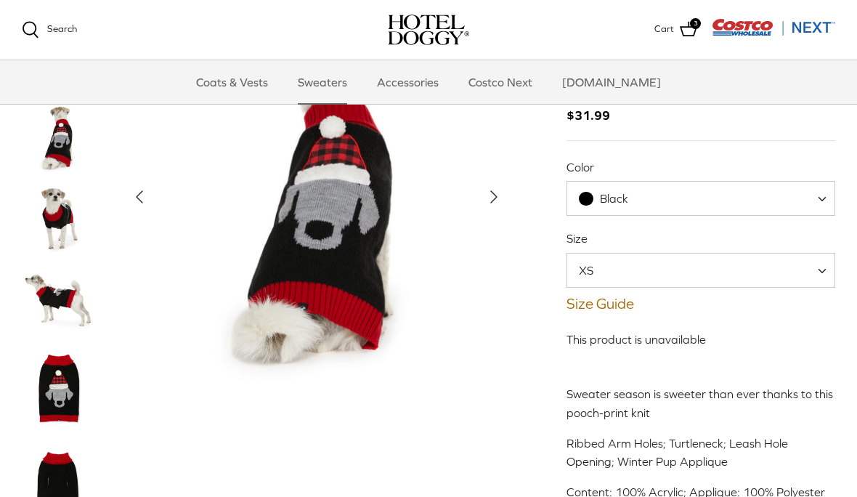
click at [715, 197] on span "Black" at bounding box center [700, 198] width 269 height 35
click at [693, 274] on span "XS" at bounding box center [700, 270] width 269 height 35
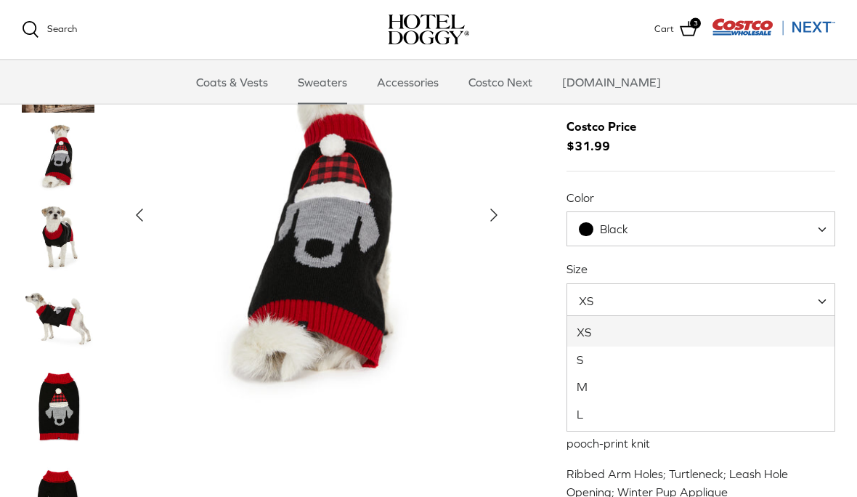
scroll to position [0, 0]
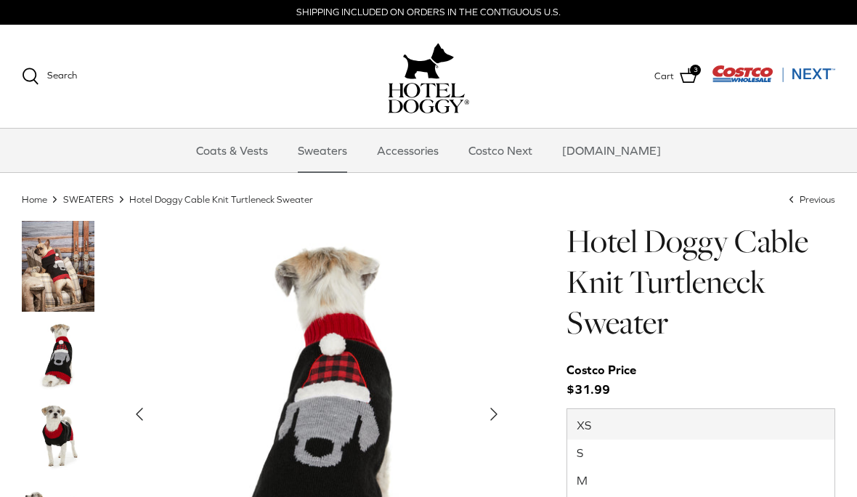
click at [688, 77] on icon at bounding box center [688, 75] width 17 height 17
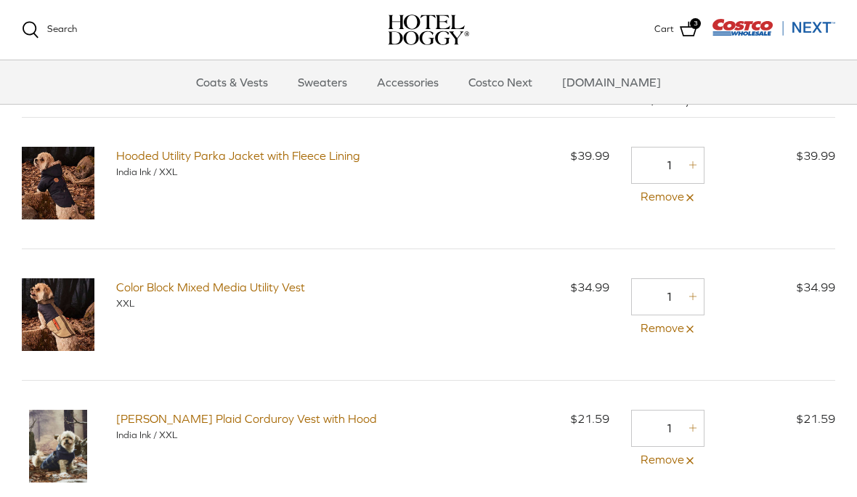
scroll to position [38, 0]
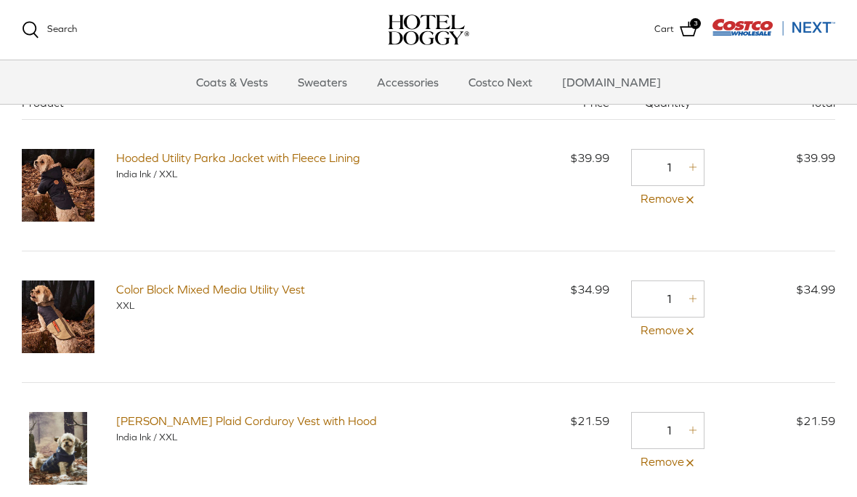
click at [669, 198] on link "Remove" at bounding box center [667, 198] width 73 height 19
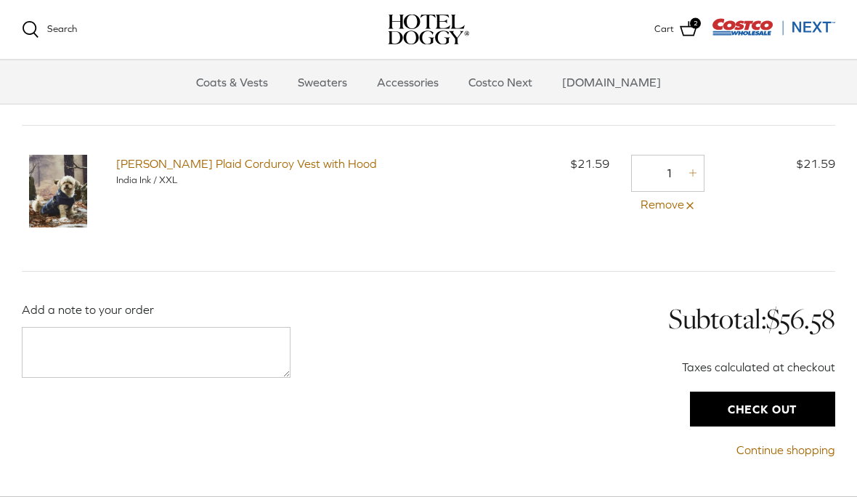
scroll to position [163, 0]
click at [755, 409] on input "Check out" at bounding box center [762, 408] width 145 height 35
